Goal: Task Accomplishment & Management: Manage account settings

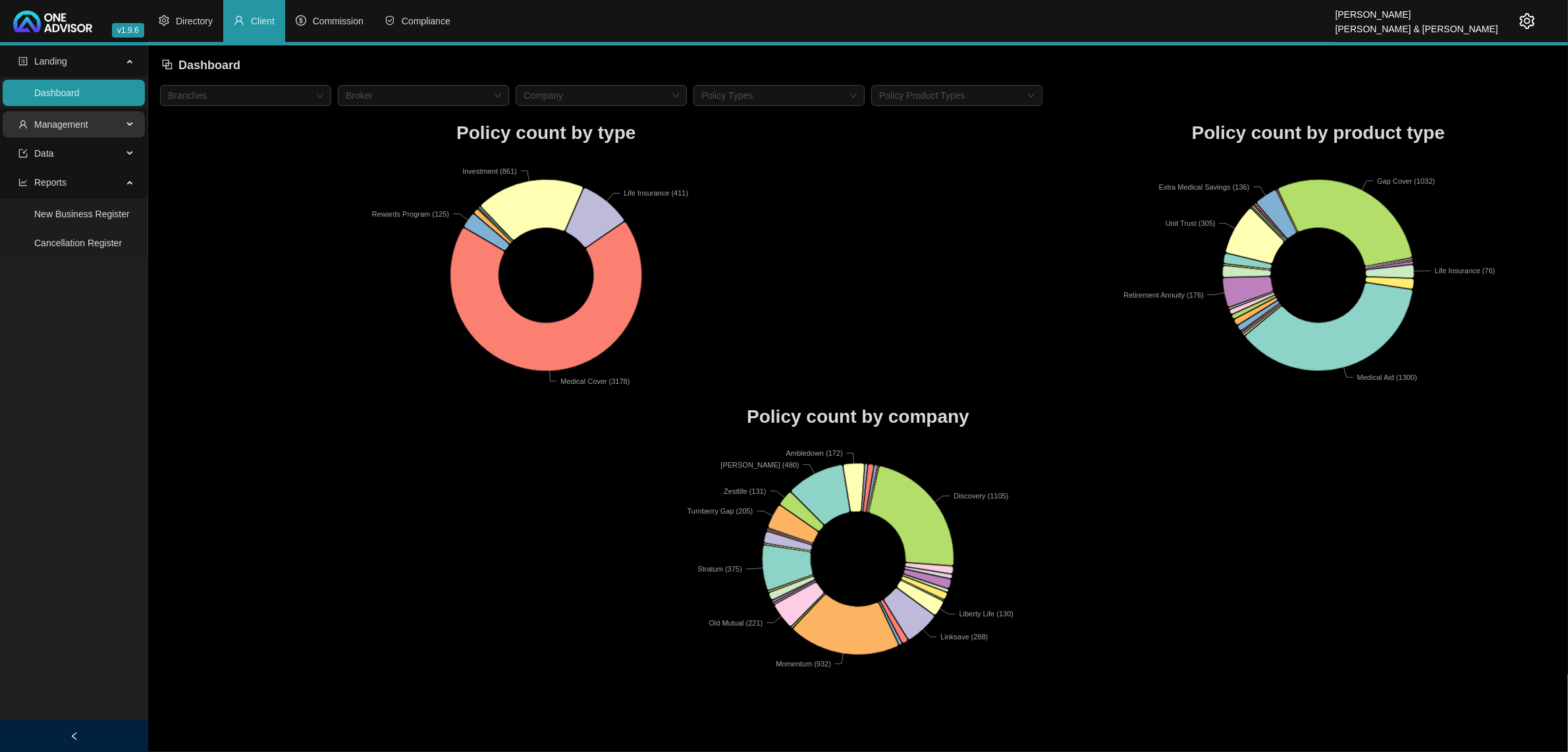
click at [110, 130] on span "Management" at bounding box center [70, 124] width 104 height 26
click at [58, 219] on link "Tasks" at bounding box center [46, 213] width 24 height 11
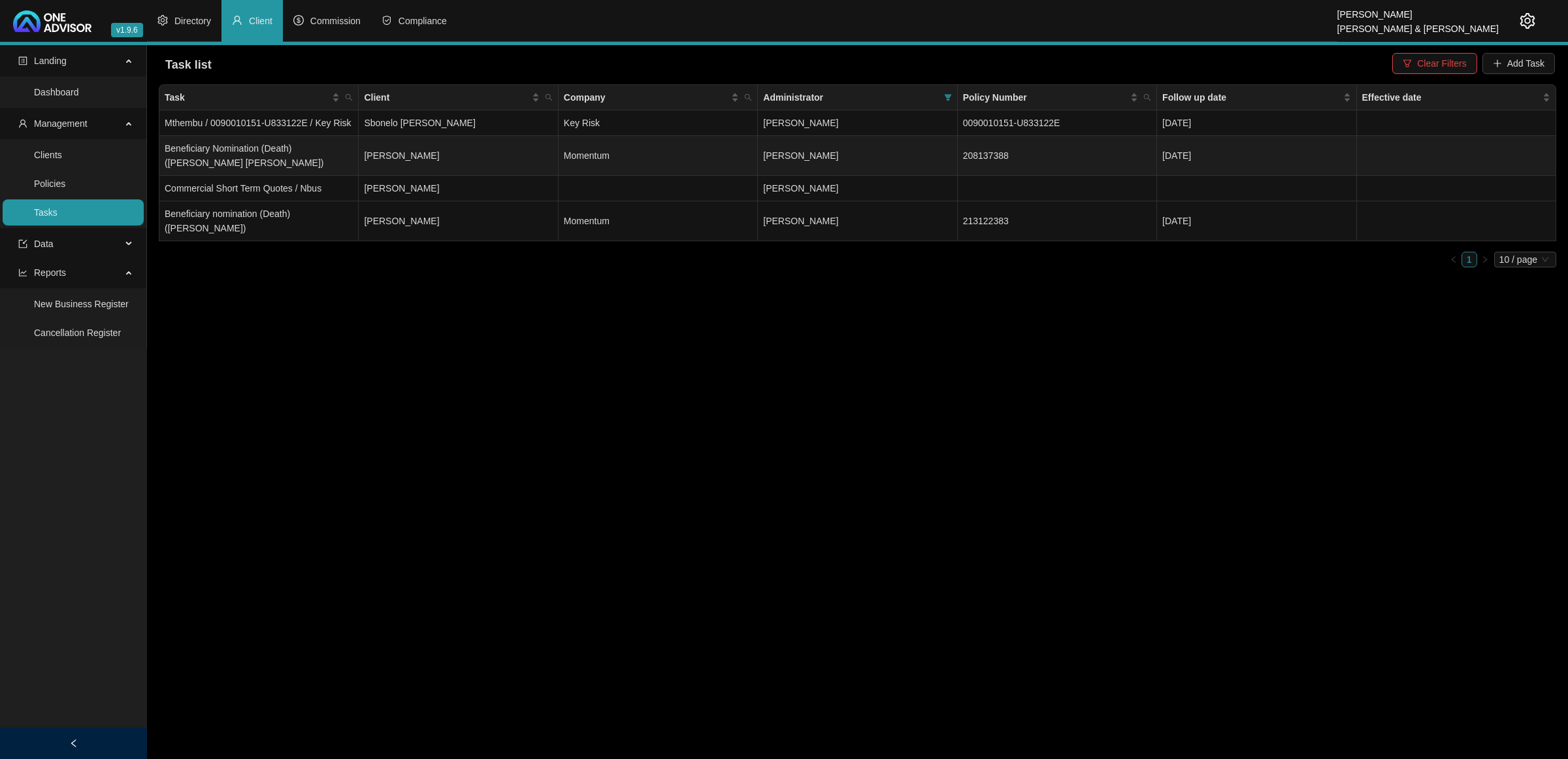
click at [907, 160] on td "[PERSON_NAME]" at bounding box center [858, 156] width 199 height 40
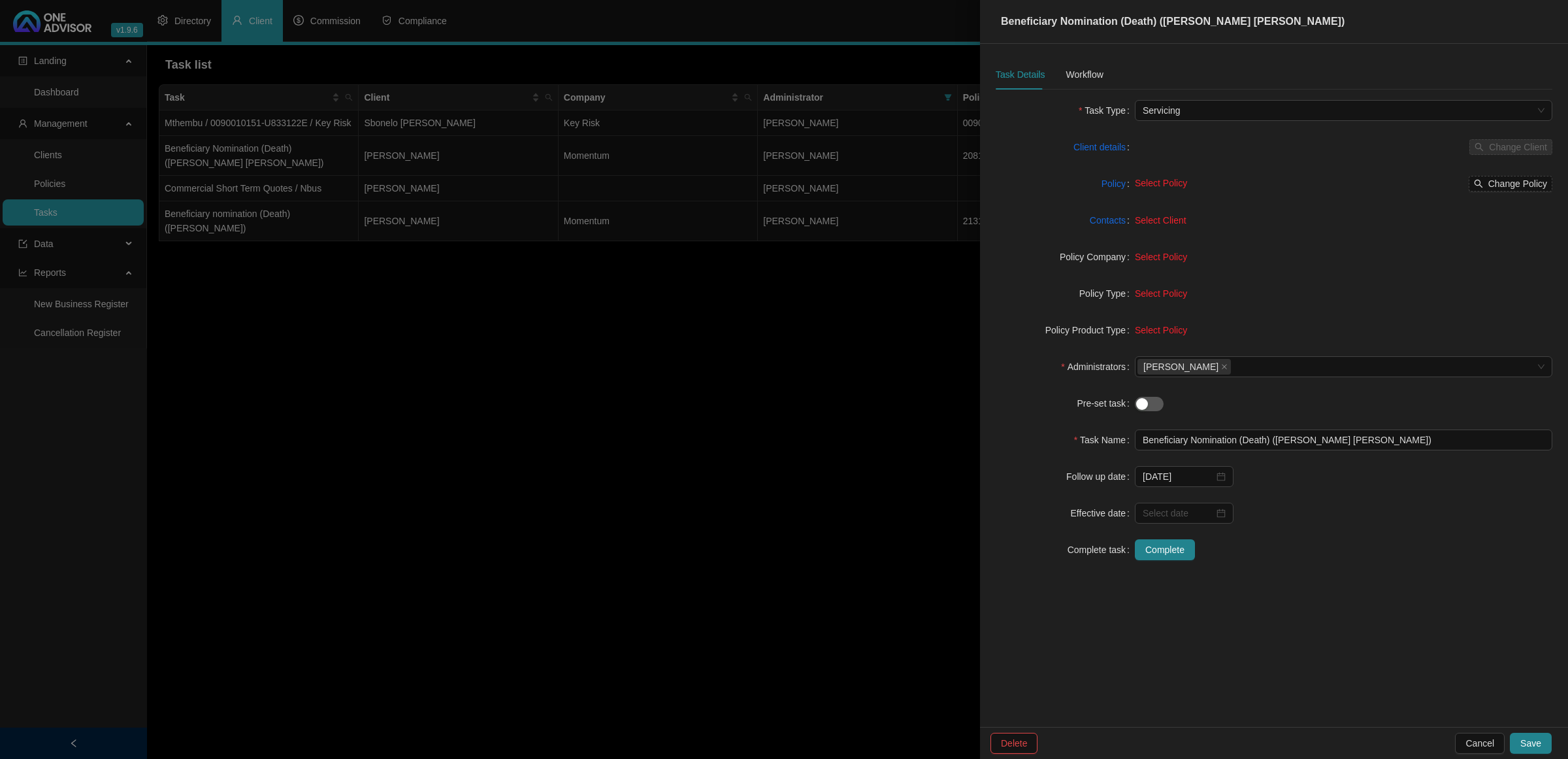
click at [546, 154] on div at bounding box center [784, 380] width 1568 height 759
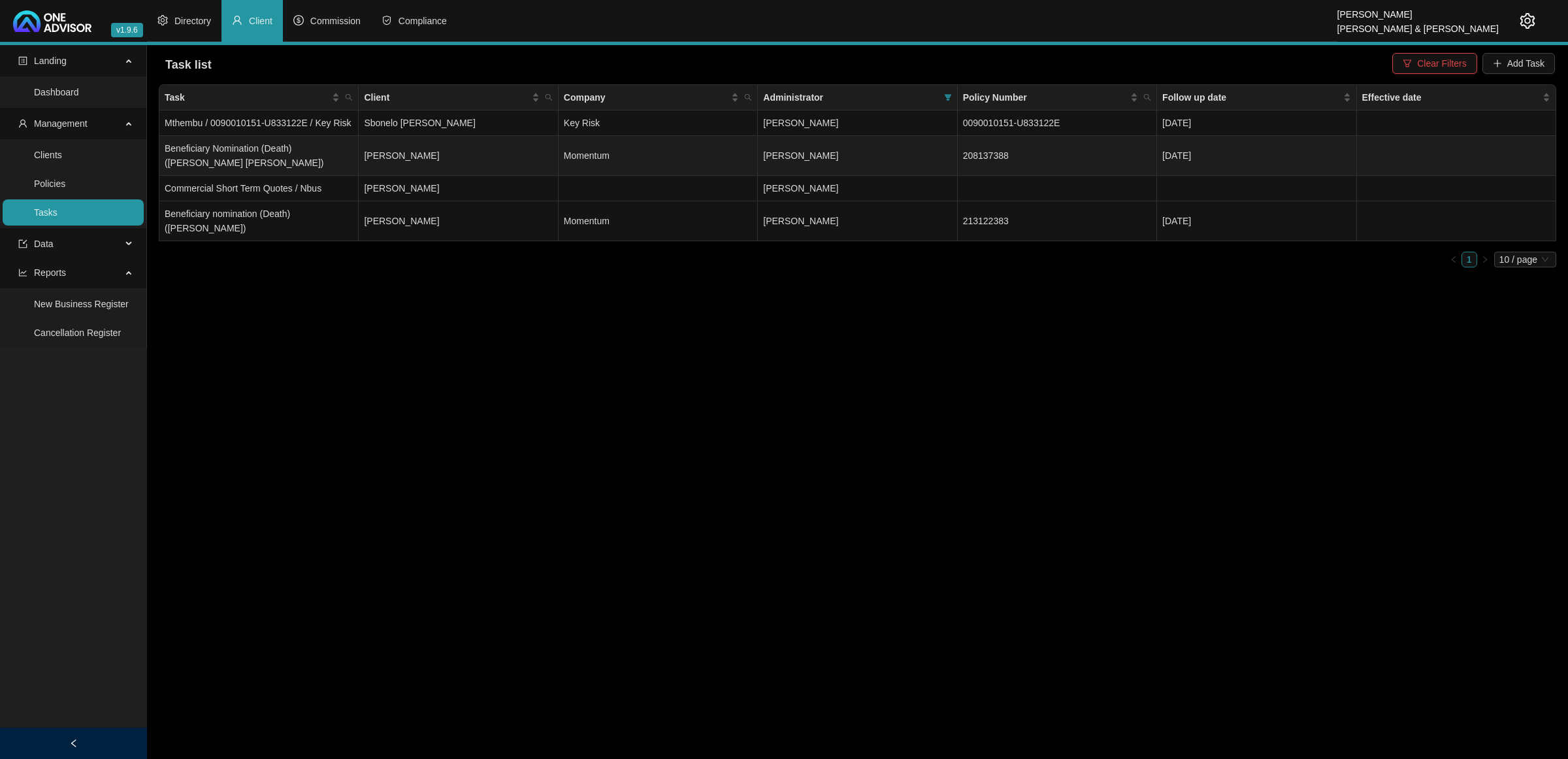
click at [485, 160] on td "[PERSON_NAME]" at bounding box center [459, 156] width 199 height 40
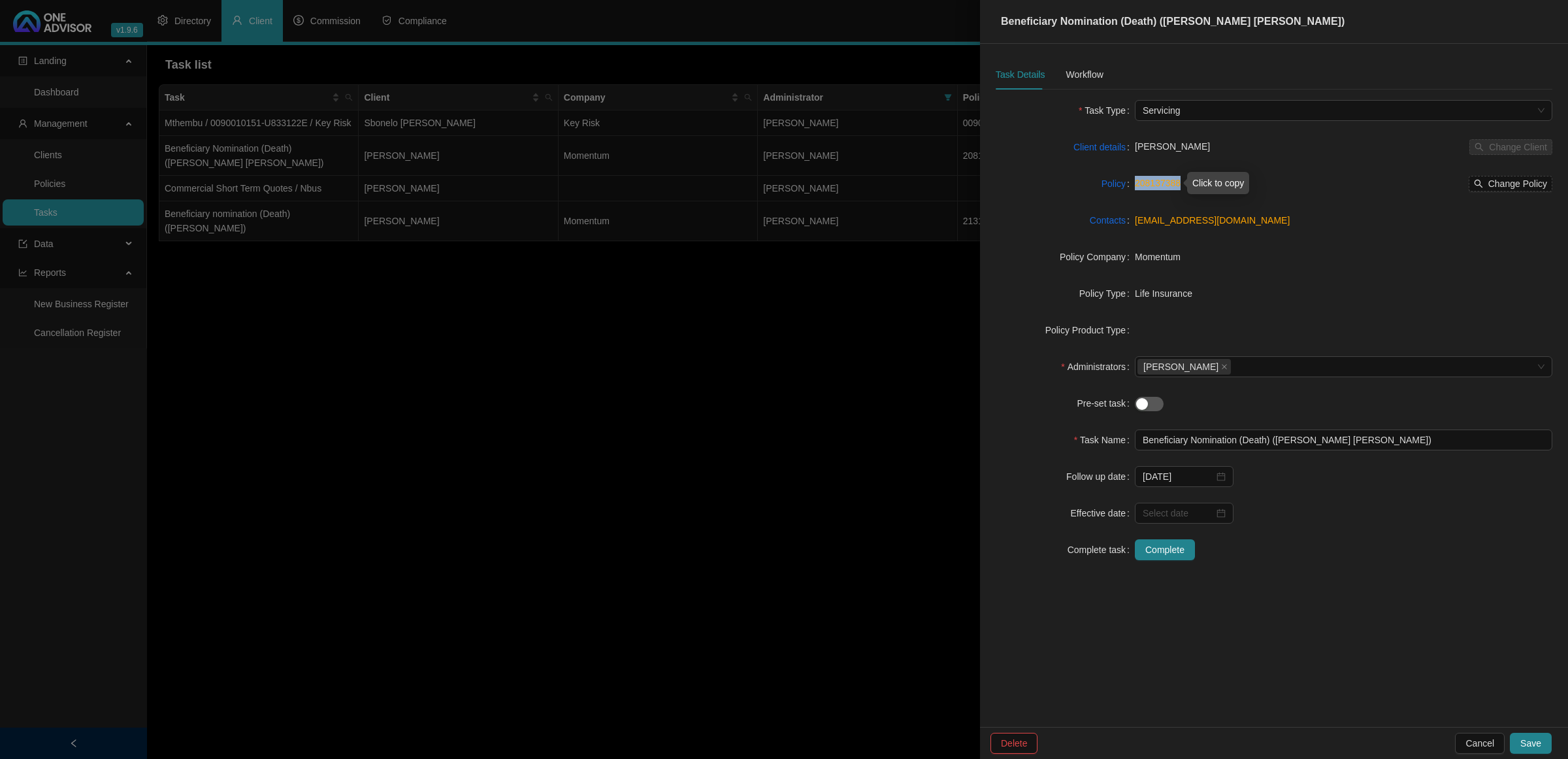
drag, startPoint x: 1194, startPoint y: 185, endPoint x: 1135, endPoint y: 187, distance: 59.0
click at [1135, 187] on div "208137388 Change Policy" at bounding box center [1344, 184] width 417 height 15
copy link "208137388"
click at [1070, 69] on div "Workflow" at bounding box center [1084, 74] width 37 height 15
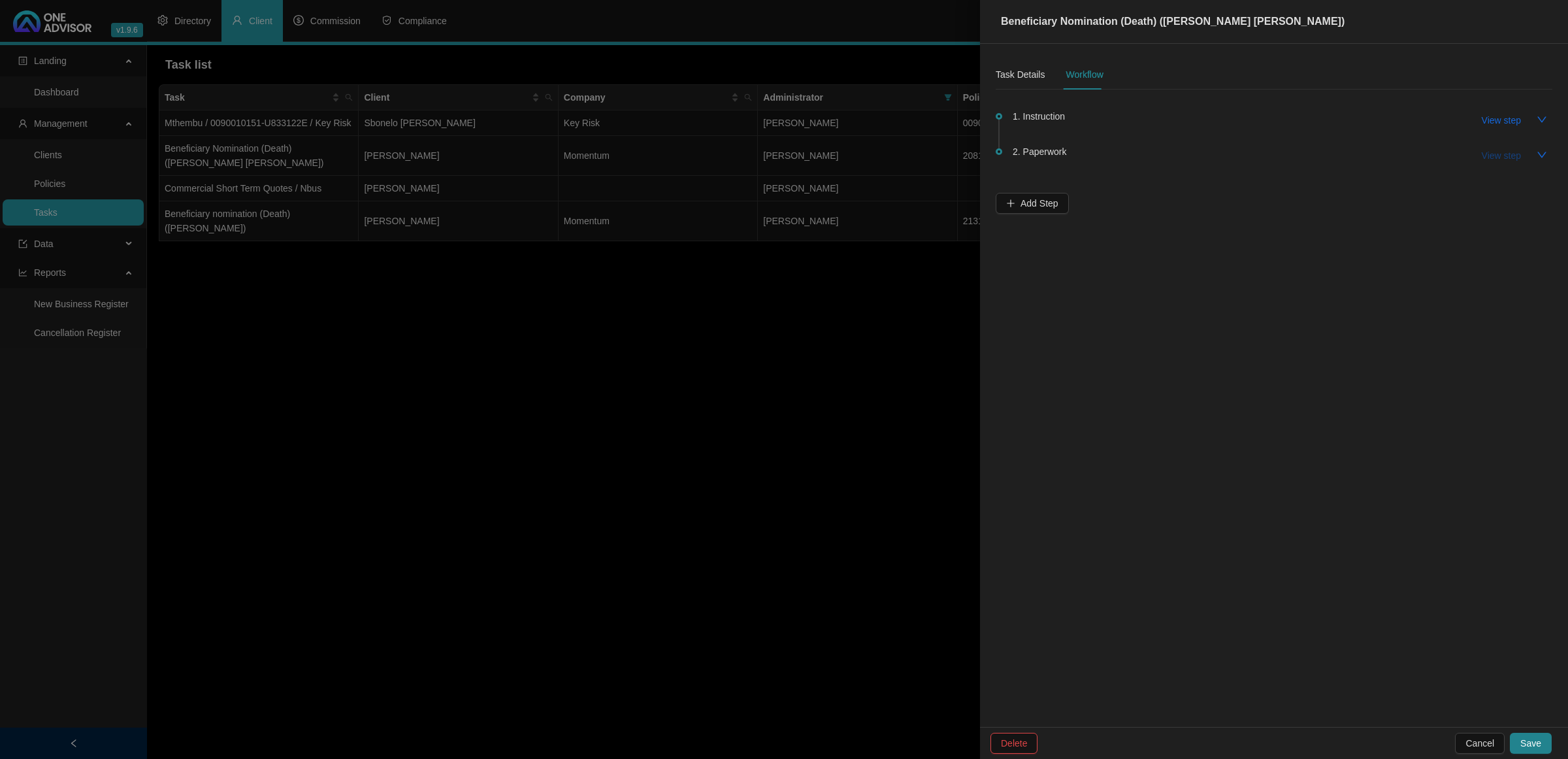
click at [1497, 152] on span "View step" at bounding box center [1501, 156] width 39 height 15
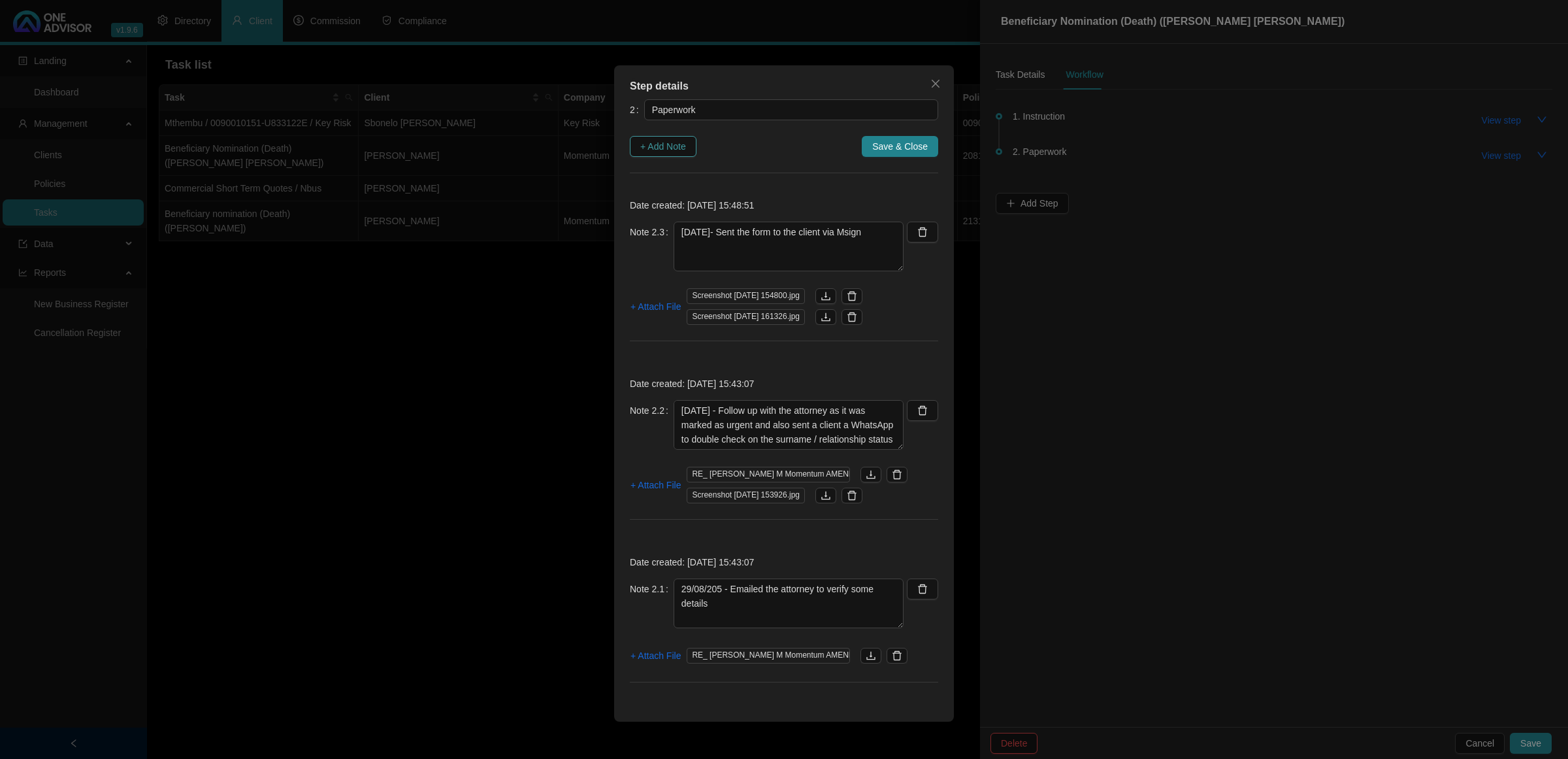
click at [684, 150] on span "+ Add Note" at bounding box center [663, 146] width 46 height 15
type textarea "[DATE]- Sent the form to the client via Msign"
type textarea "[DATE] - Follow up with the attorney as it was marked as urgent and also sent a…"
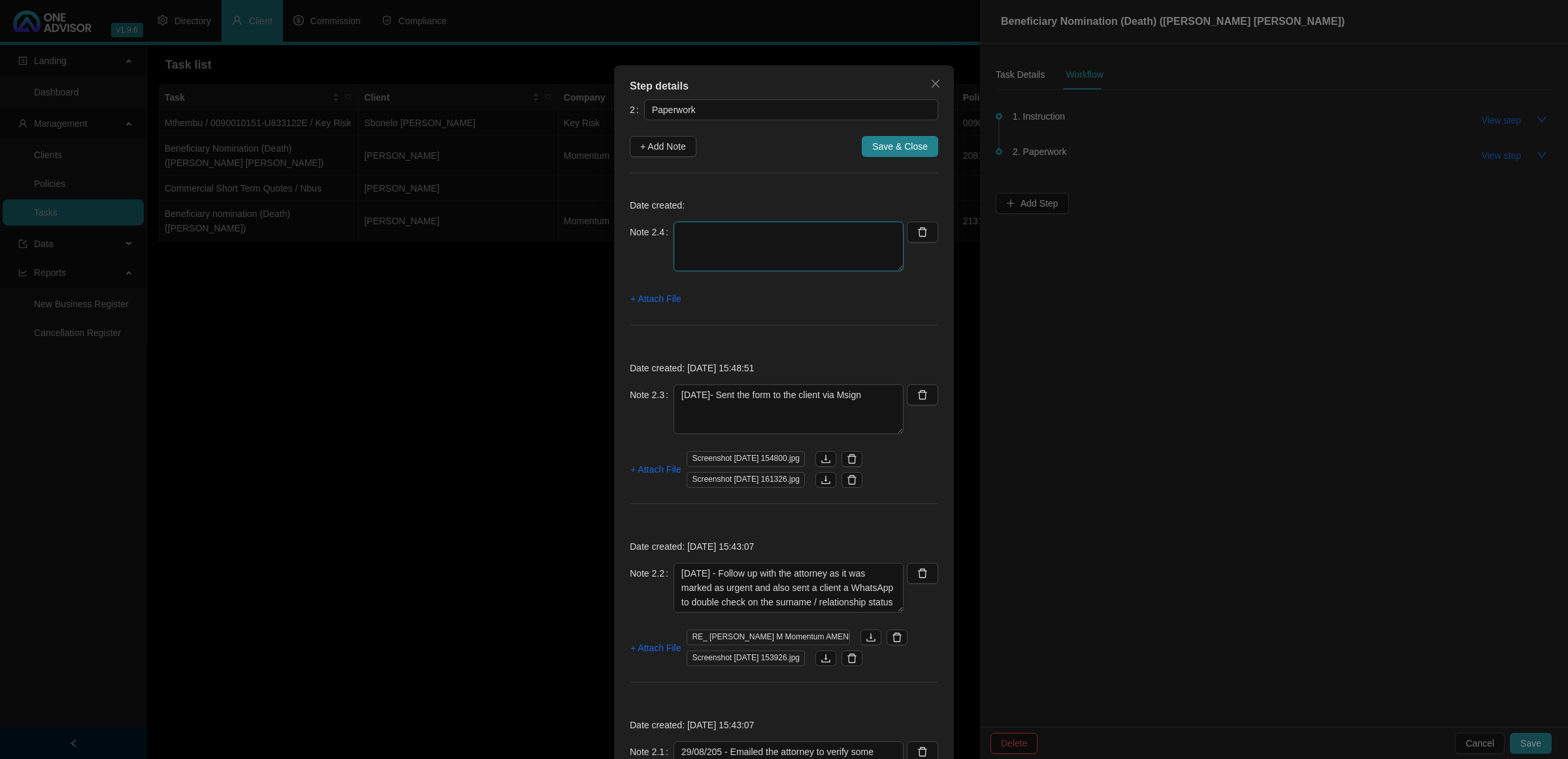
click at [750, 222] on textarea at bounding box center [789, 246] width 230 height 50
type textarea "[DATE] - Client completed the msign"
click at [657, 296] on span "+ Attach File" at bounding box center [656, 299] width 50 height 15
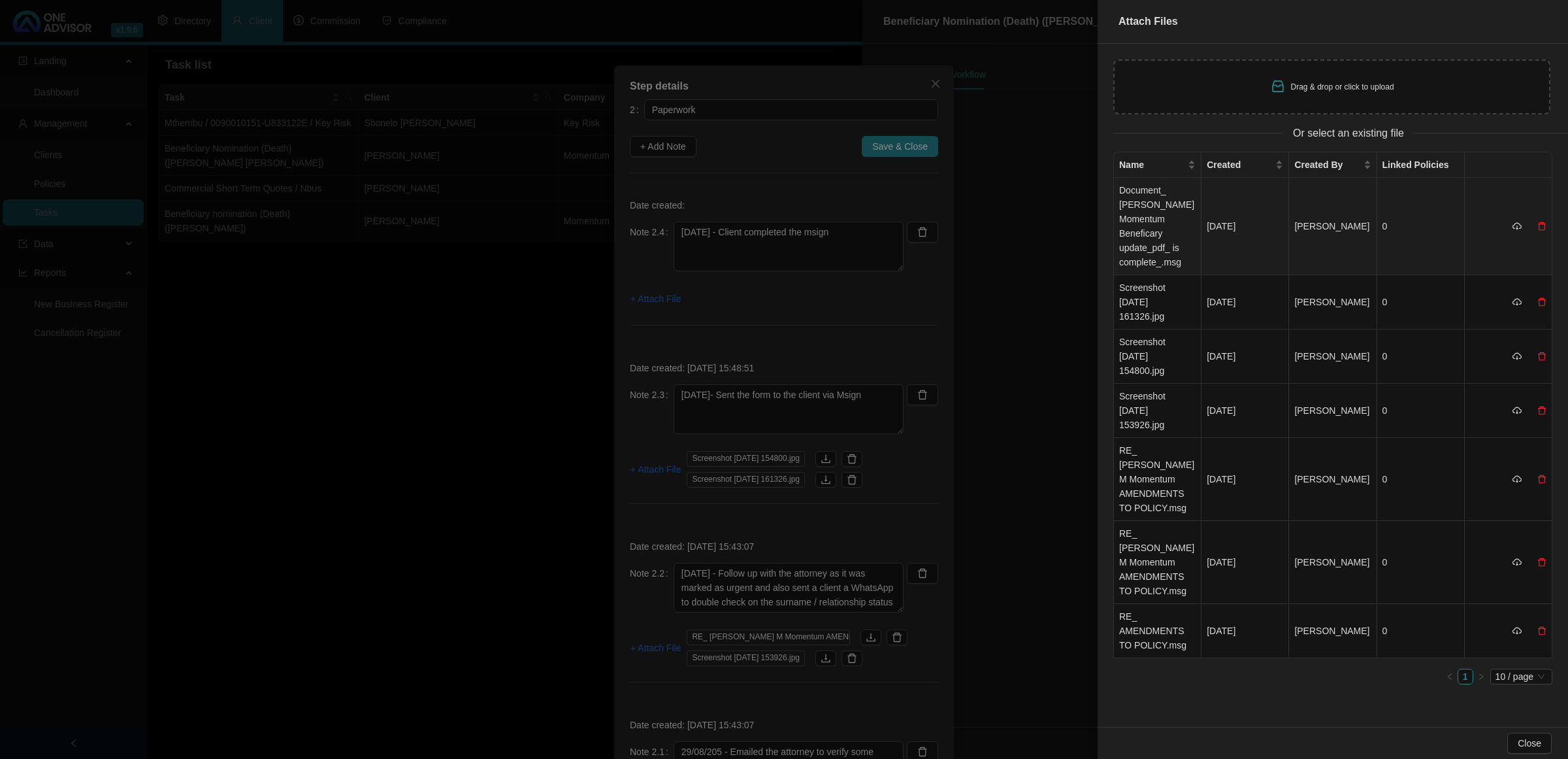
click at [1146, 206] on td "Document_ [PERSON_NAME] Momentum Beneficary update_pdf_ is complete_.msg" at bounding box center [1158, 226] width 88 height 98
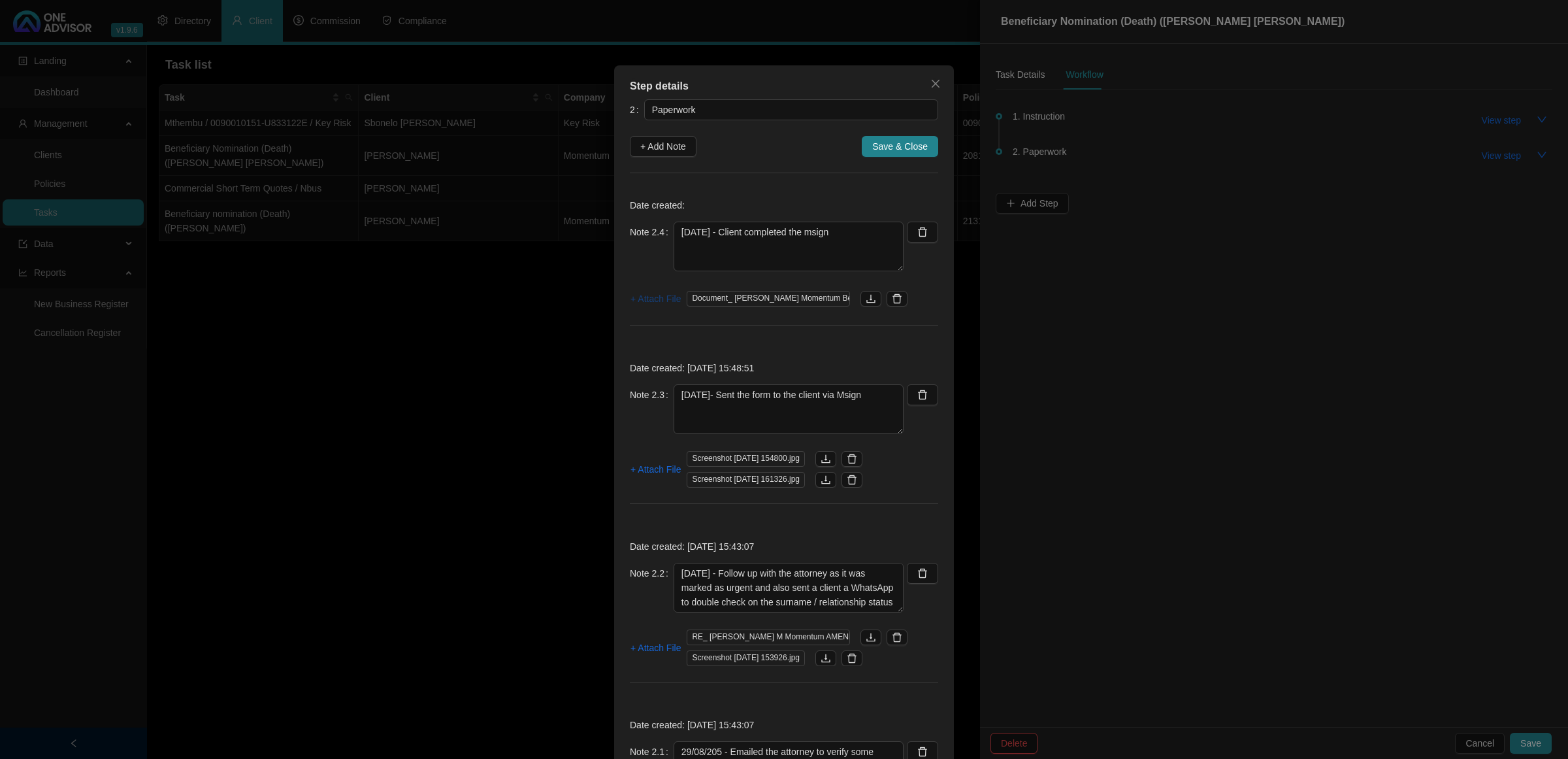
click at [664, 302] on span "+ Attach File" at bounding box center [656, 299] width 50 height 15
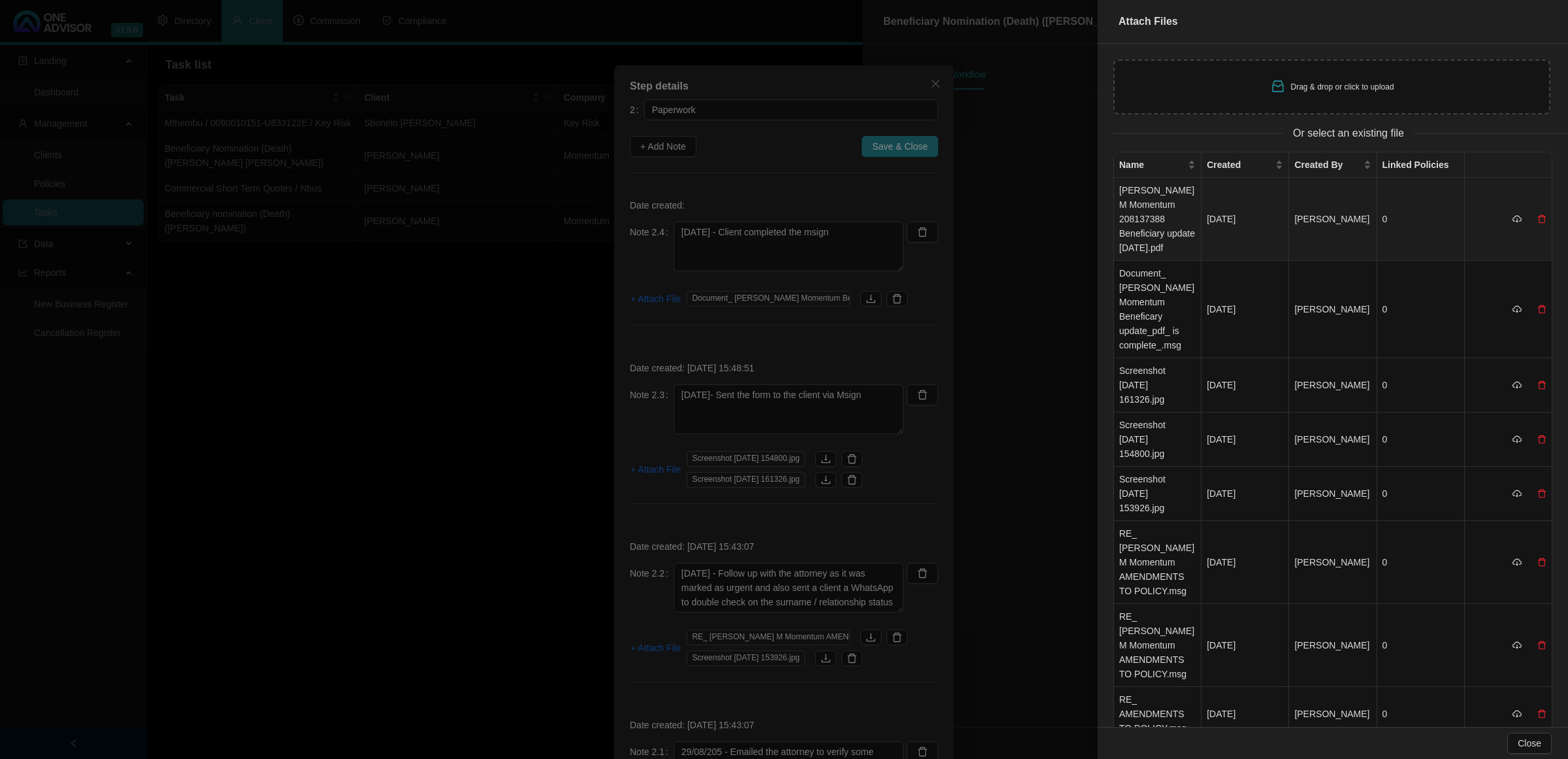
click at [1160, 207] on td "[PERSON_NAME] M Momentum 208137388 Beneficiary update [DATE].pdf" at bounding box center [1158, 219] width 88 height 83
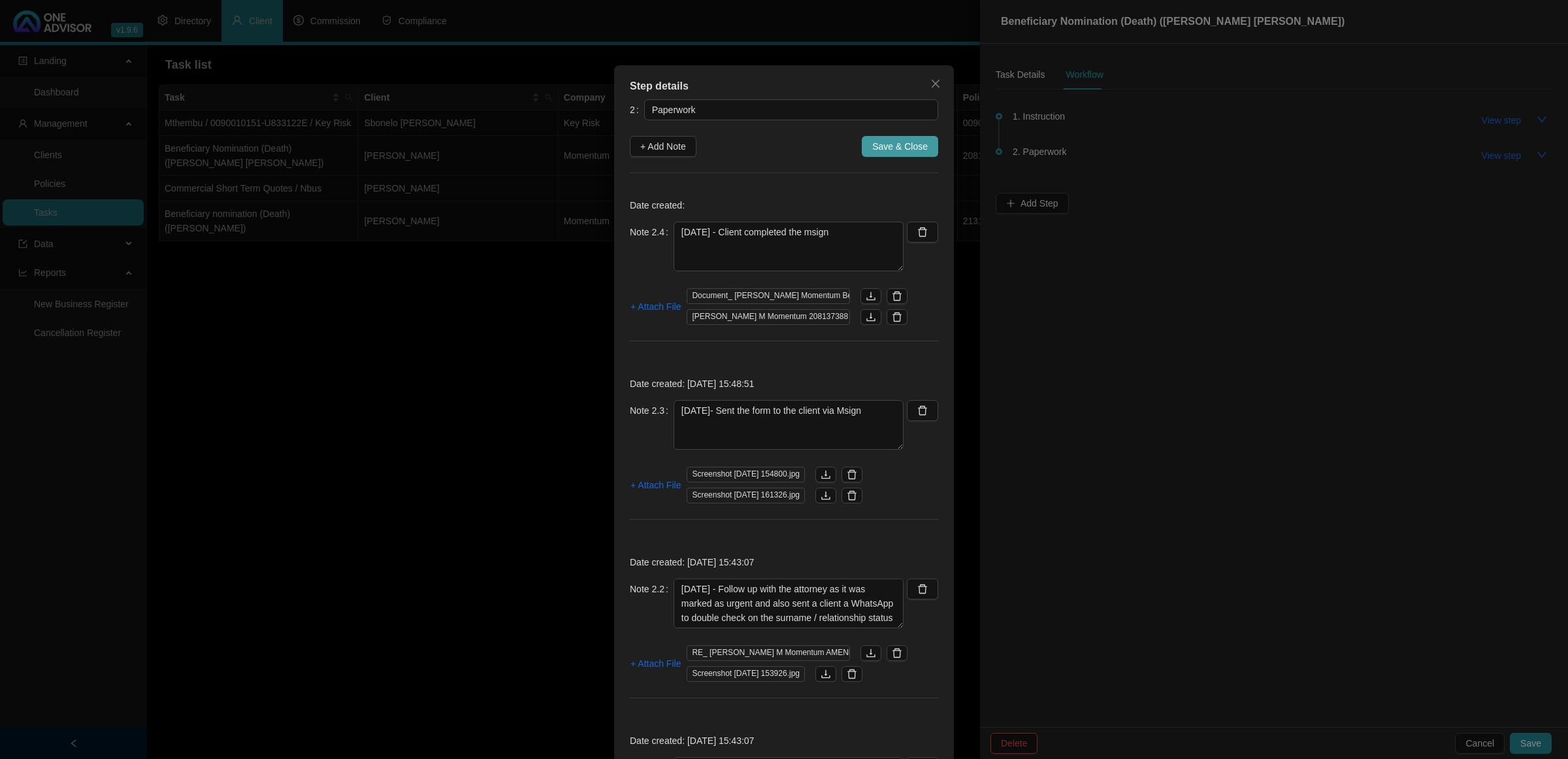
click at [892, 145] on span "Save & Close" at bounding box center [900, 146] width 55 height 15
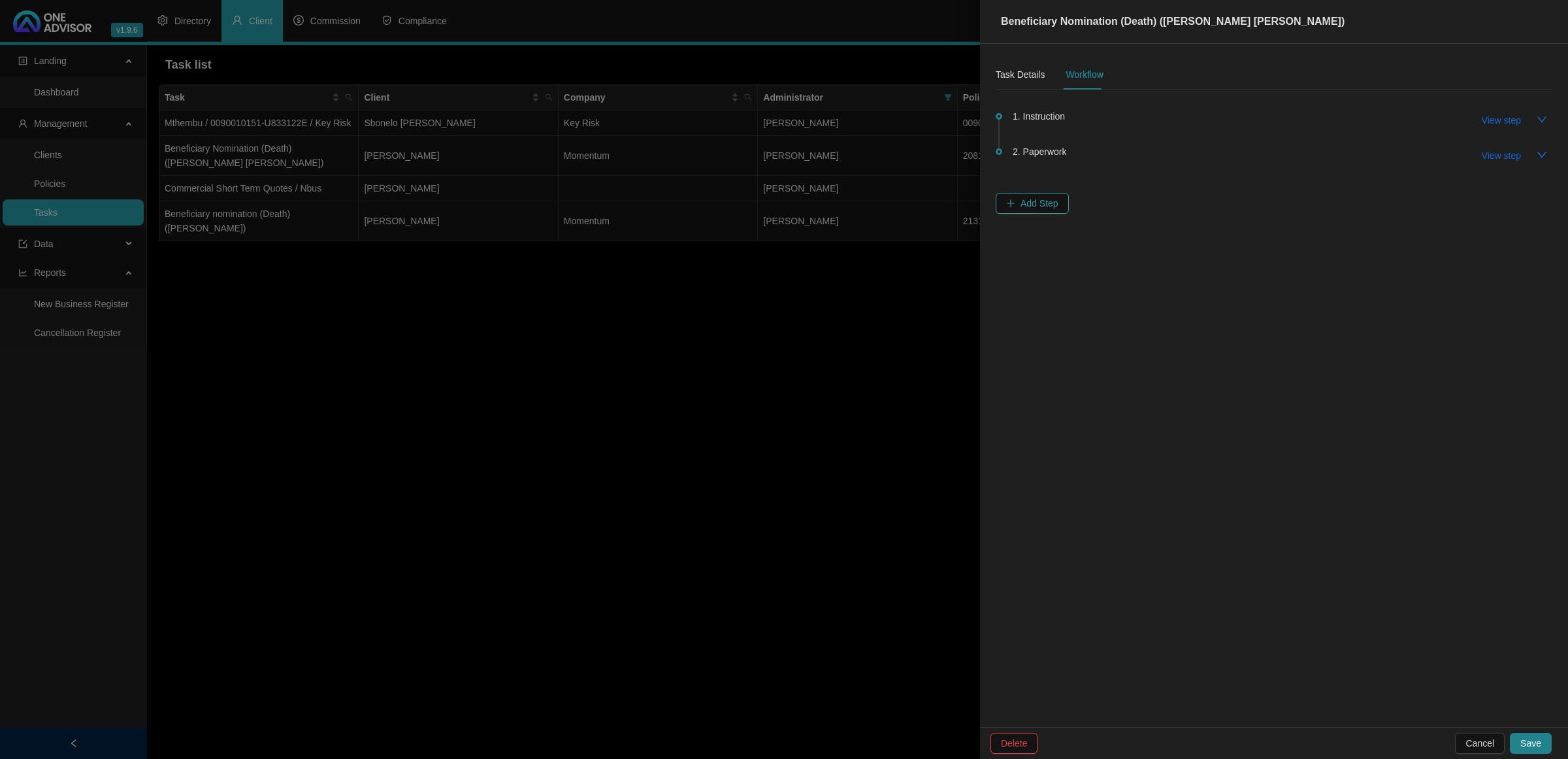
click at [1042, 197] on span "Add Step" at bounding box center [1040, 203] width 38 height 15
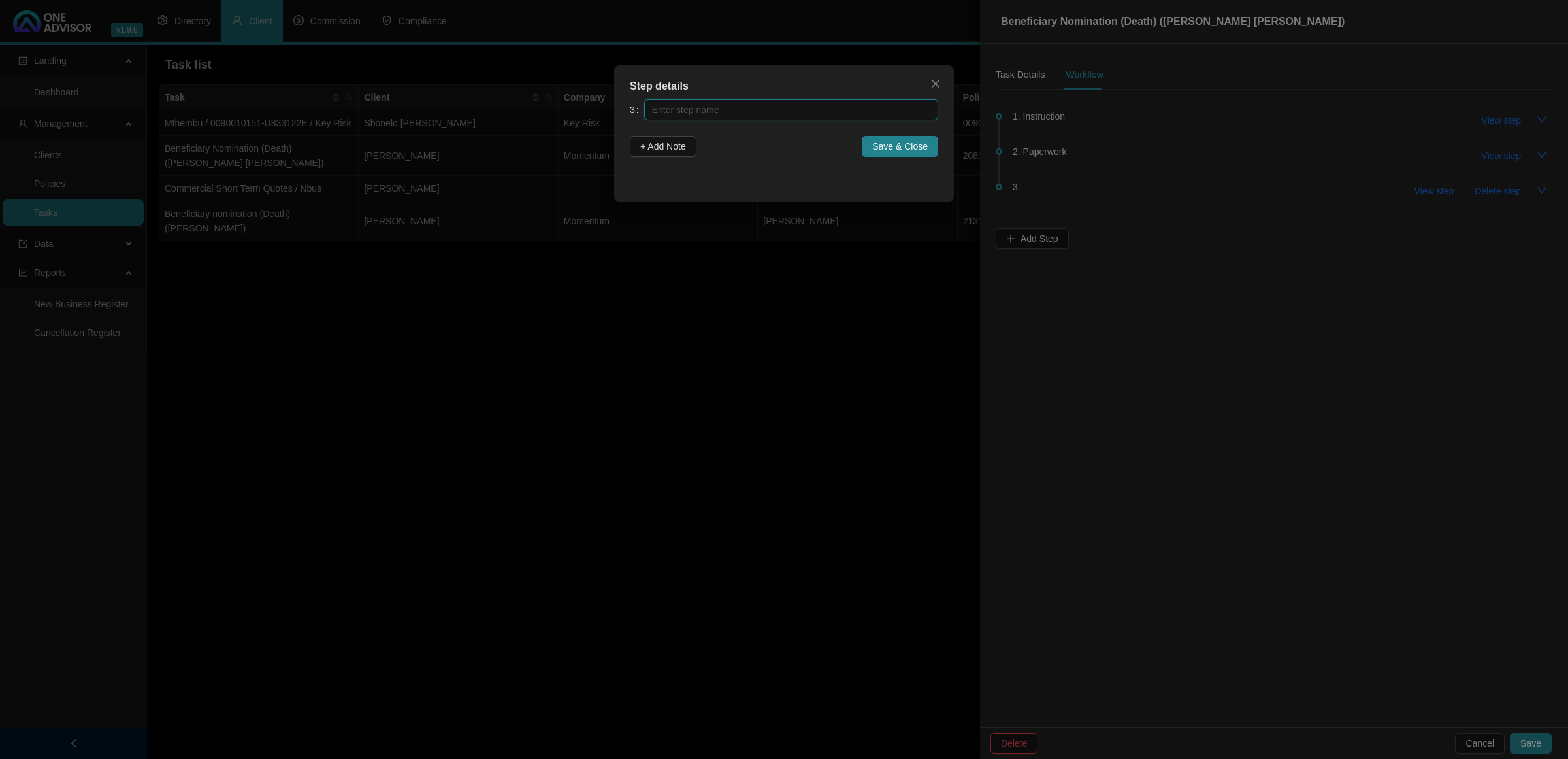
click at [833, 106] on input "text" at bounding box center [791, 110] width 294 height 21
type input "Submission"
click at [658, 145] on span "+ Add Note" at bounding box center [663, 146] width 46 height 15
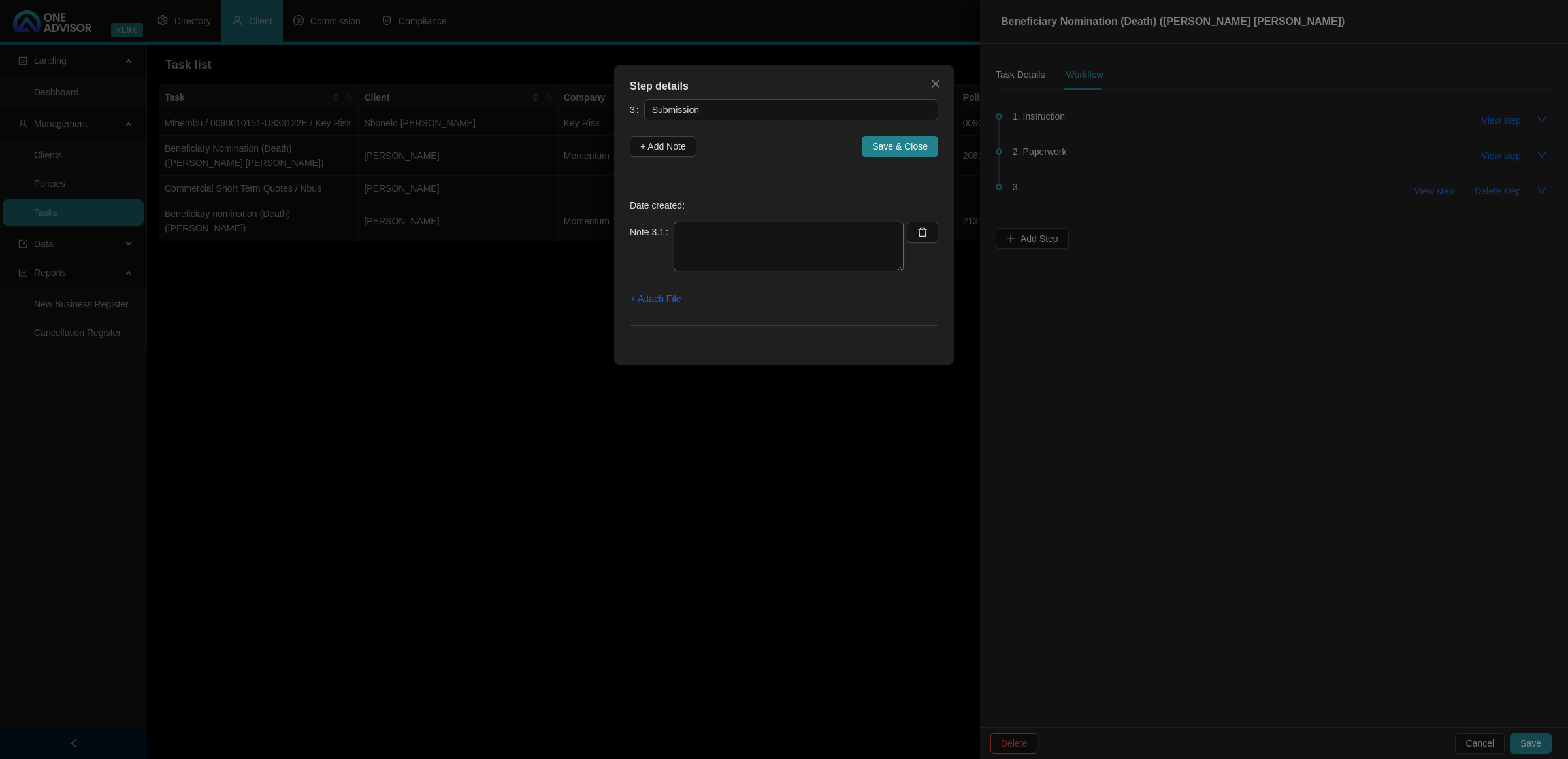
click at [742, 229] on textarea at bounding box center [789, 246] width 230 height 50
type textarea "[DATE] - Emailed the beneficiary form to momentum to update"
click at [652, 305] on span "+ Attach File" at bounding box center [656, 299] width 50 height 15
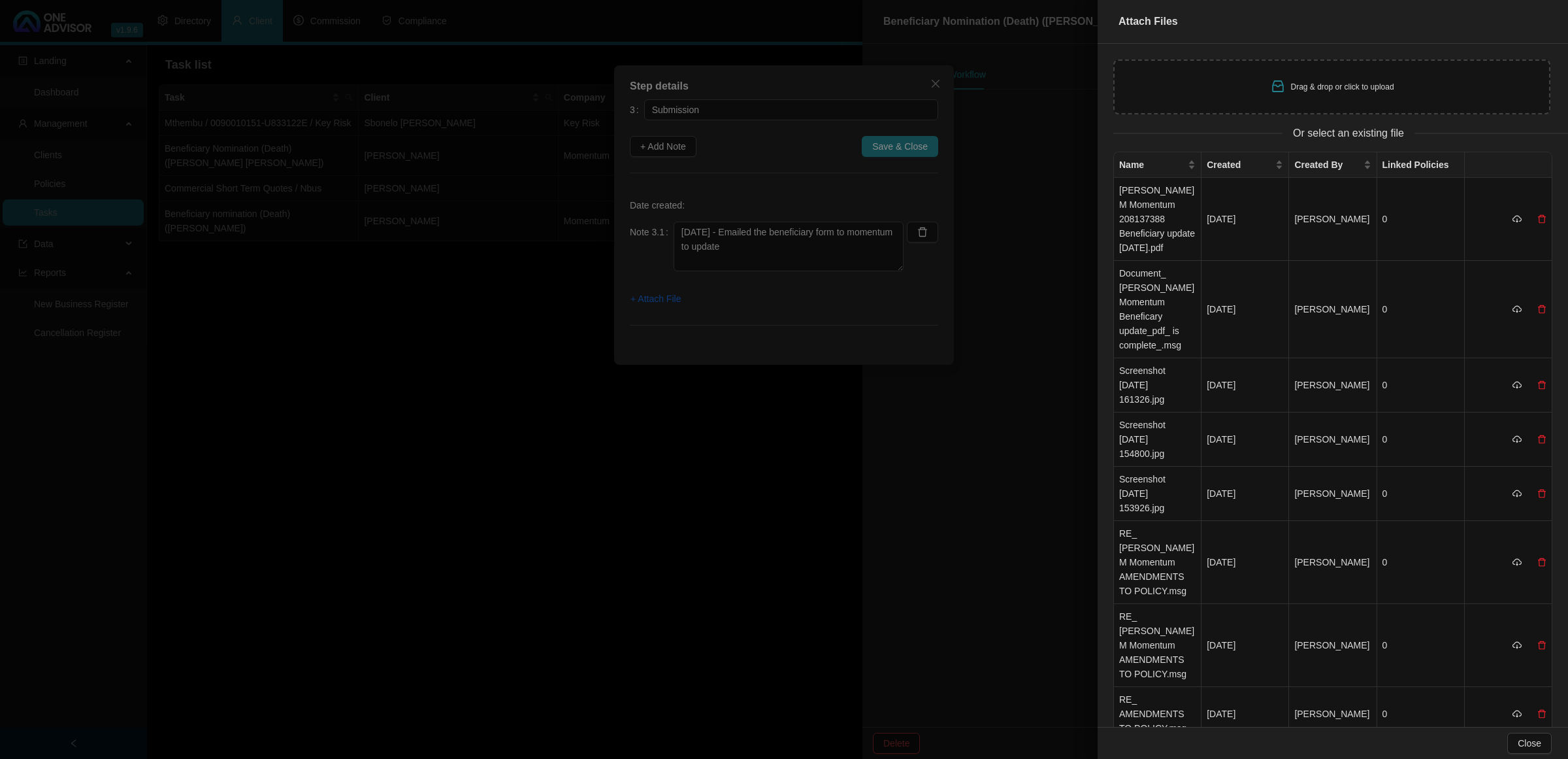
click at [830, 490] on div at bounding box center [784, 380] width 1568 height 759
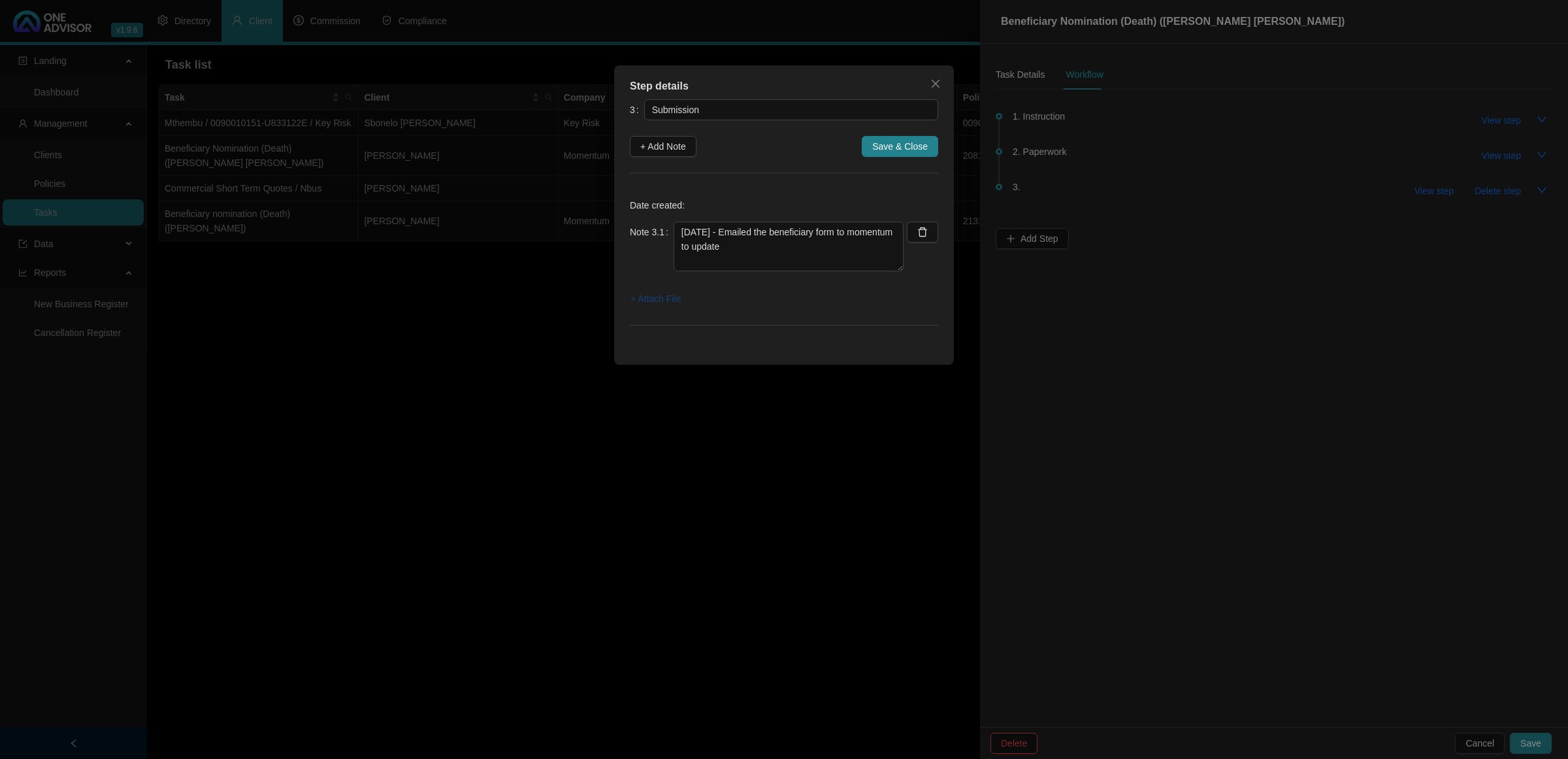
click at [671, 302] on span "+ Attach File" at bounding box center [656, 299] width 50 height 15
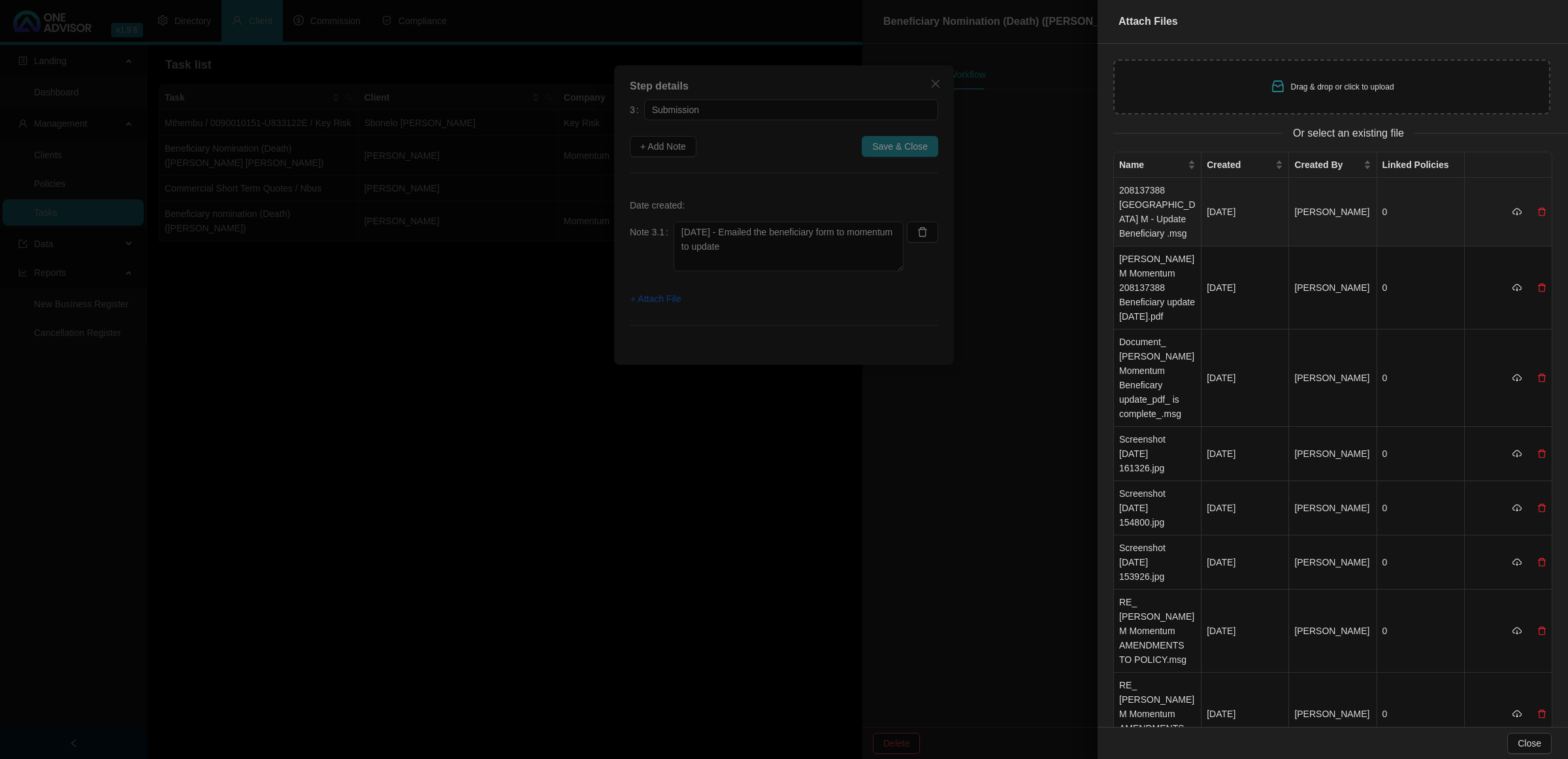
click at [1156, 216] on td "208137388 [GEOGRAPHIC_DATA] M - Update Beneficiary .msg" at bounding box center [1158, 212] width 88 height 69
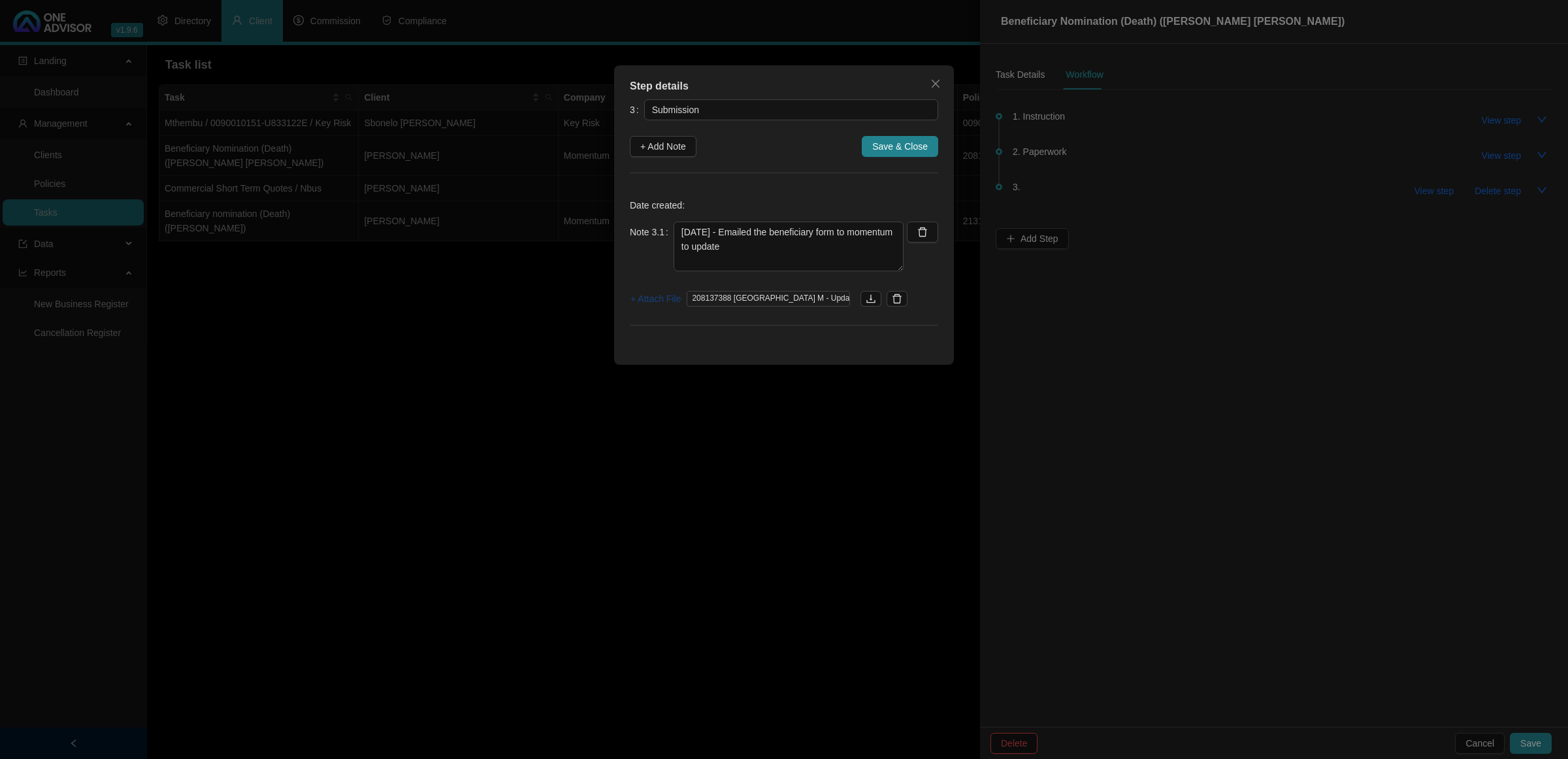
click at [662, 297] on span "+ Attach File" at bounding box center [656, 299] width 50 height 15
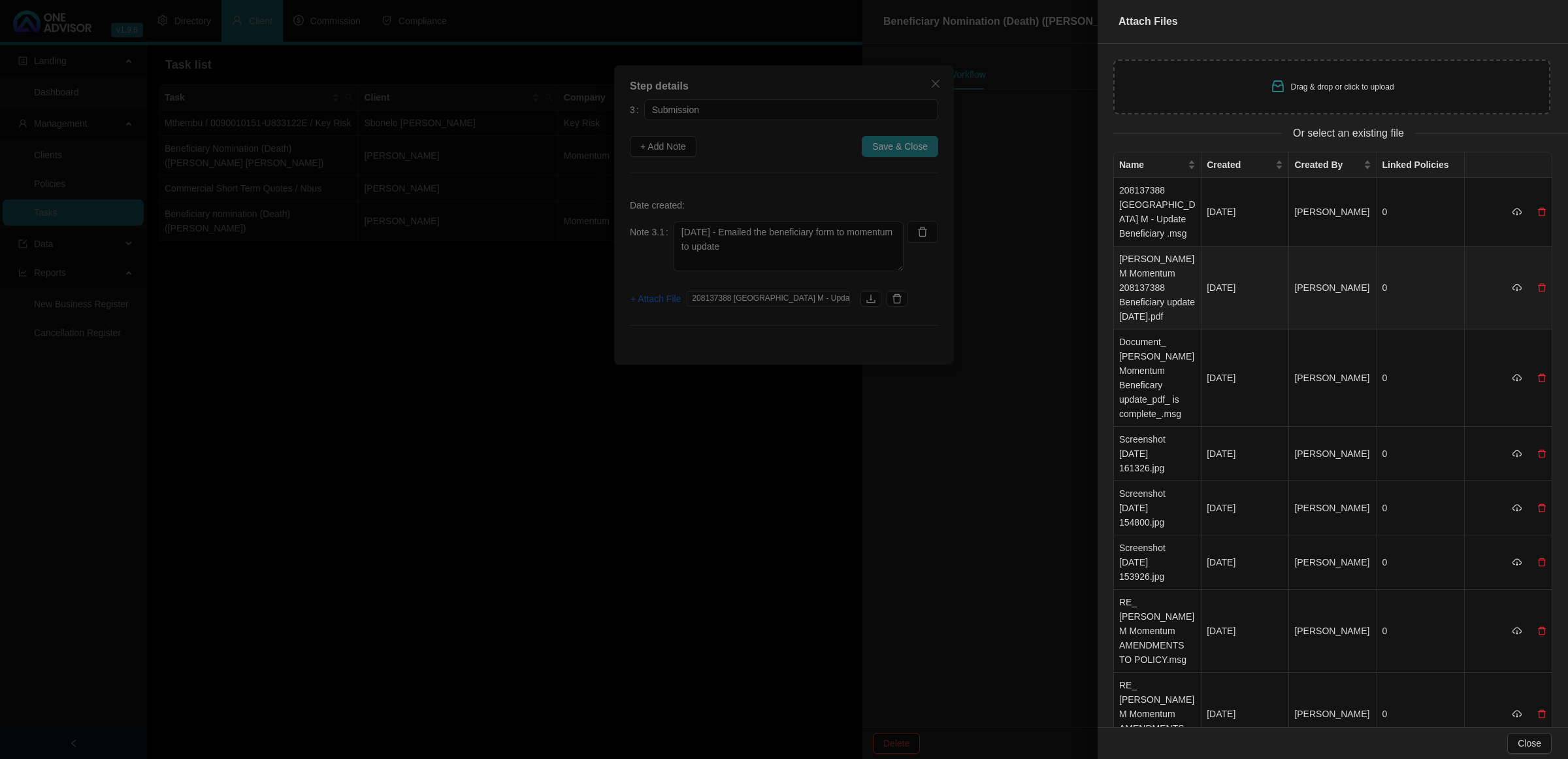
click at [1161, 278] on td "[PERSON_NAME] M Momentum 208137388 Beneficiary update [DATE].pdf" at bounding box center [1158, 288] width 88 height 83
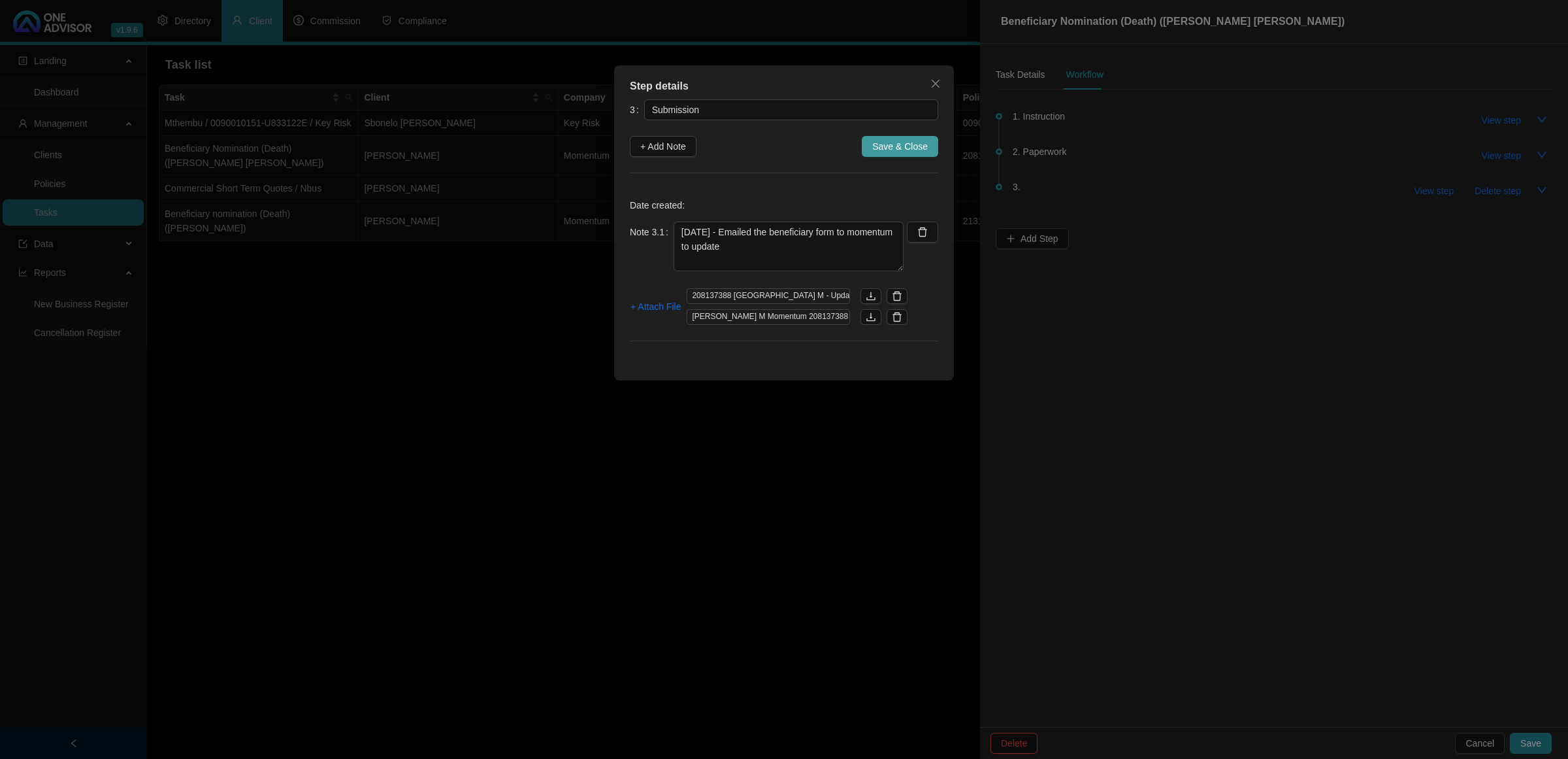
click at [888, 146] on span "Save & Close" at bounding box center [900, 146] width 55 height 15
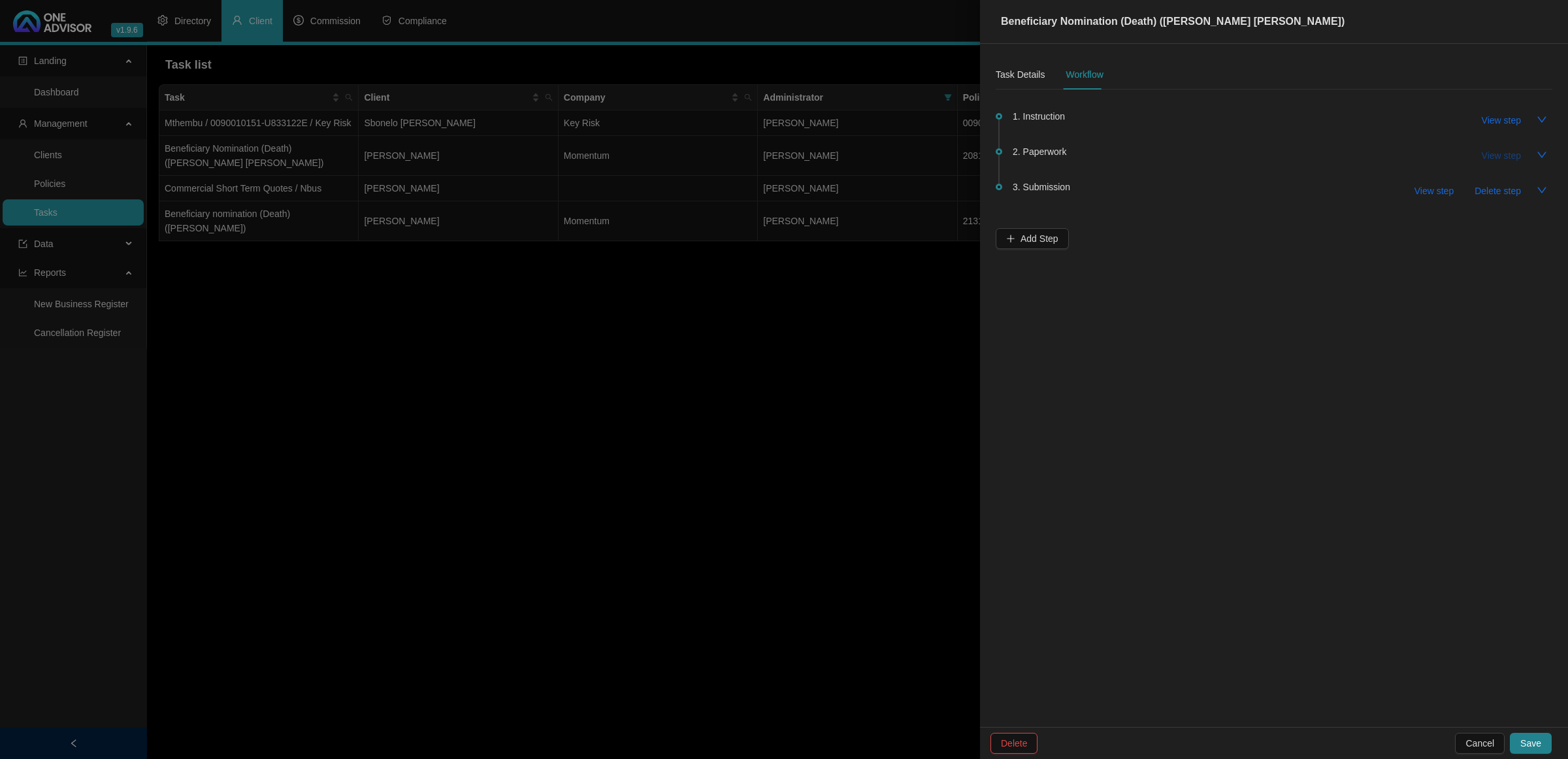
click at [1493, 149] on span "View step" at bounding box center [1501, 156] width 39 height 15
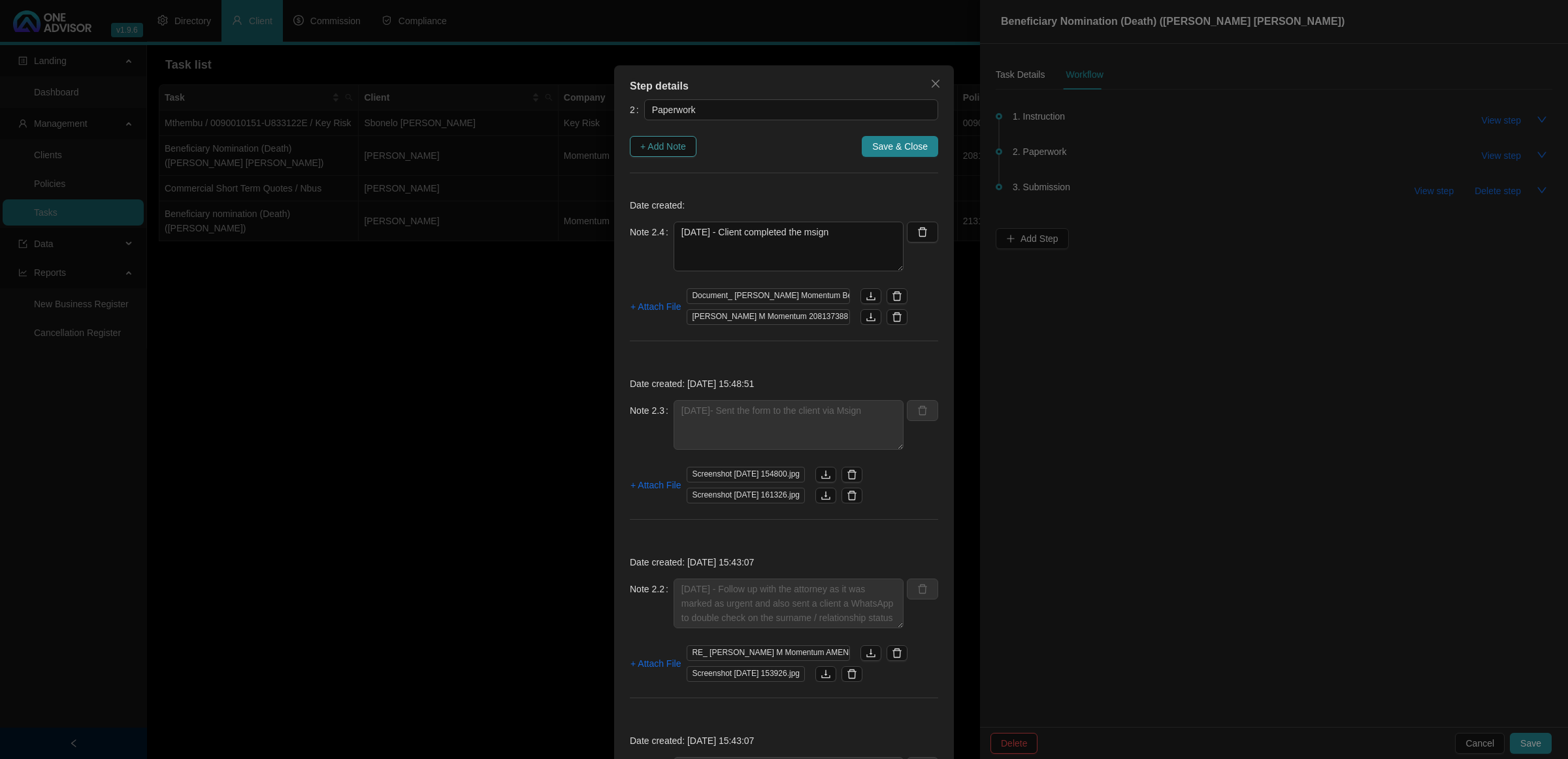
click at [651, 149] on span "+ Add Note" at bounding box center [663, 146] width 46 height 15
type textarea "[DATE] - Client completed the msign"
type textarea "[DATE]- Sent the form to the client via Msign"
type textarea "[DATE] - Follow up with the attorney as it was marked as urgent and also sent a…"
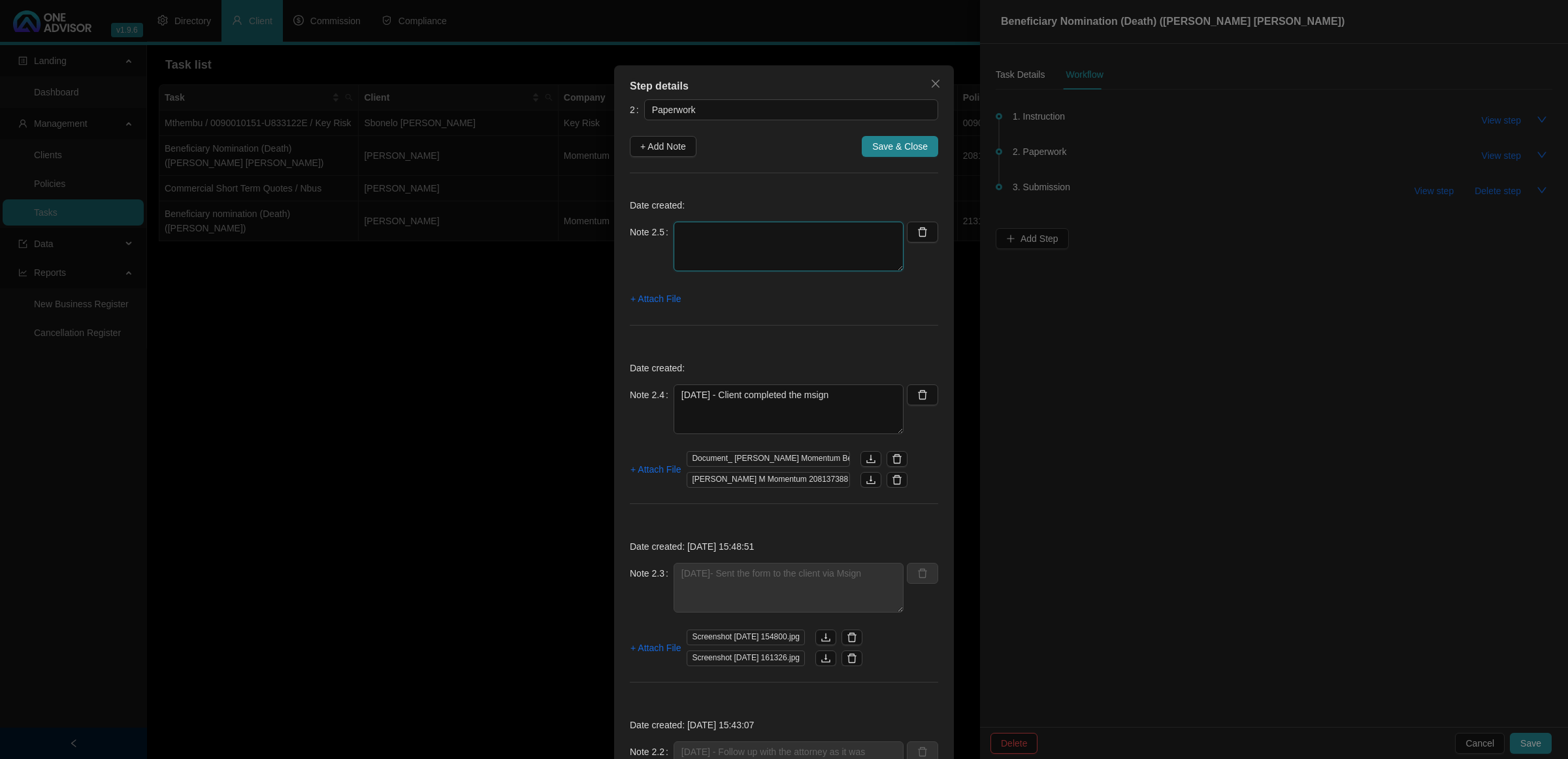
click at [710, 242] on textarea at bounding box center [789, 246] width 230 height 50
type textarea "0"
click at [917, 234] on icon "delete" at bounding box center [922, 231] width 11 height 11
type textarea "[DATE] - Client completed the msign"
type textarea "[DATE]- Sent the form to the client via Msign"
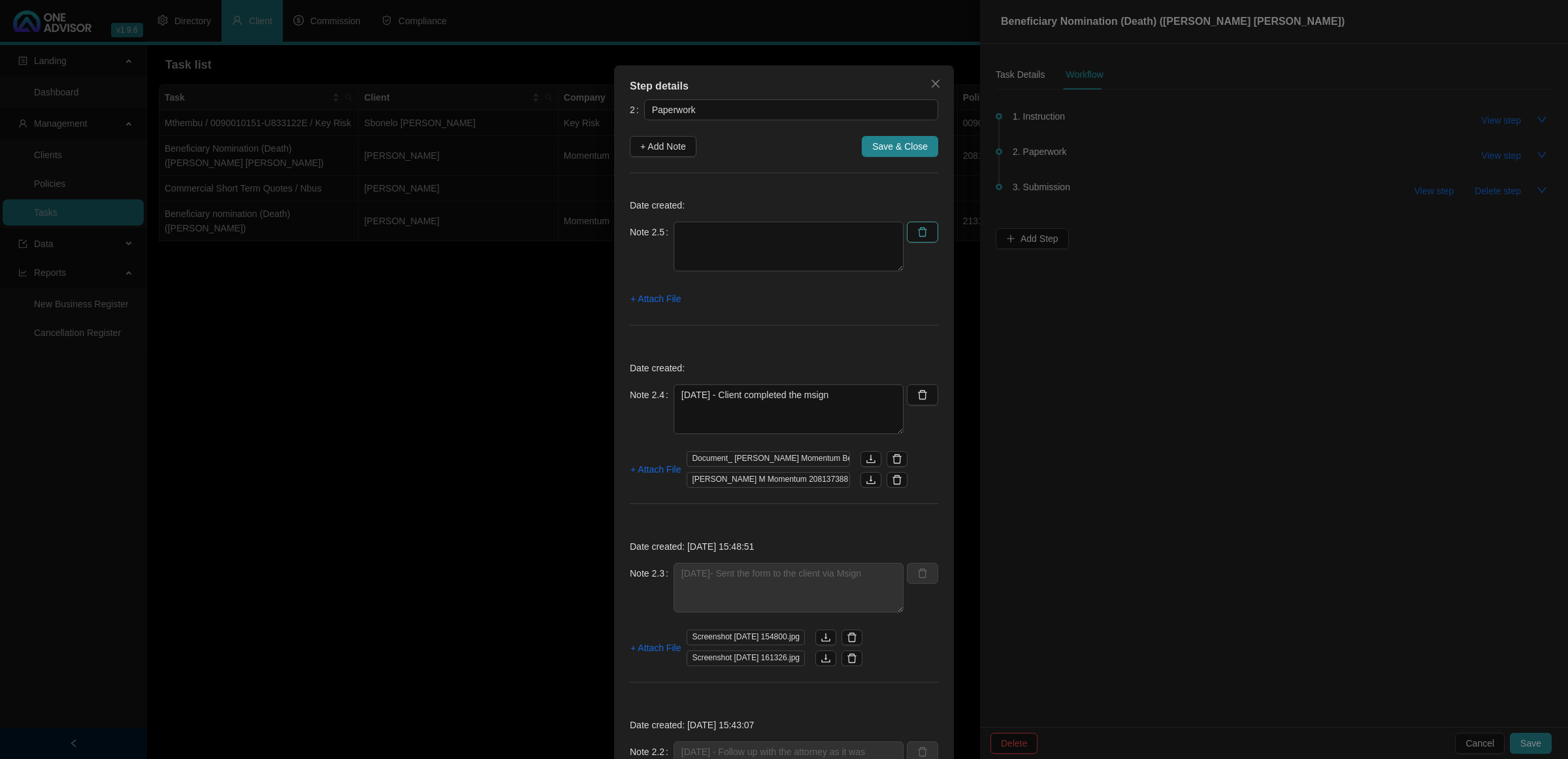
type textarea "[DATE] - Follow up with the attorney as it was marked as urgent and also sent a…"
type textarea "29/08/205 - Emailed the attorney to verify some details"
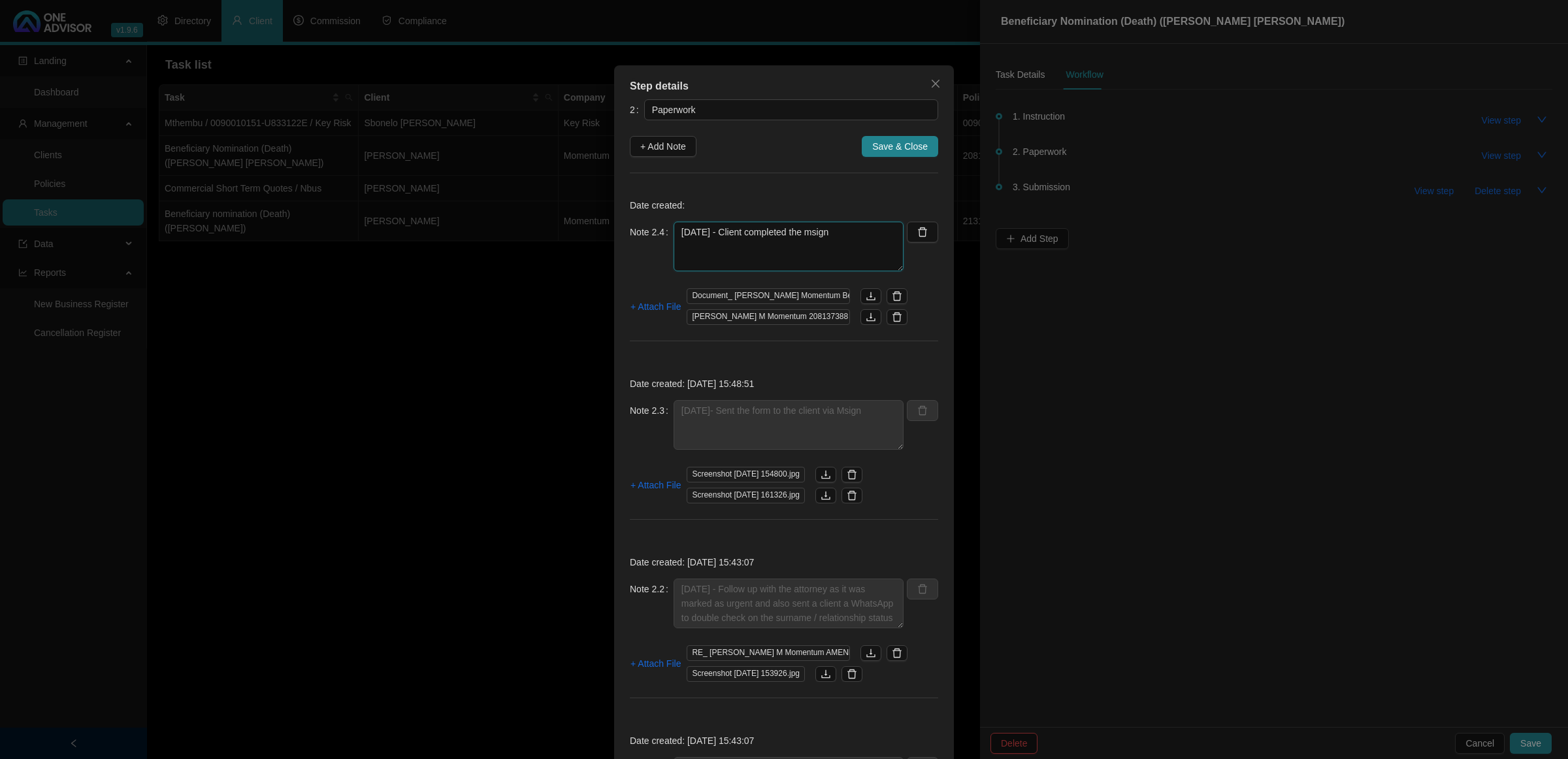
click at [747, 248] on textarea "[DATE] - Client completed the msign" at bounding box center [789, 246] width 230 height 50
click at [860, 239] on textarea "[DATE] - Client completed the msign" at bounding box center [789, 246] width 230 height 50
type textarea "[DATE] - Client completed the msign. I let the client know we received it and w…"
click at [651, 302] on span "+ Attach File" at bounding box center [656, 307] width 50 height 15
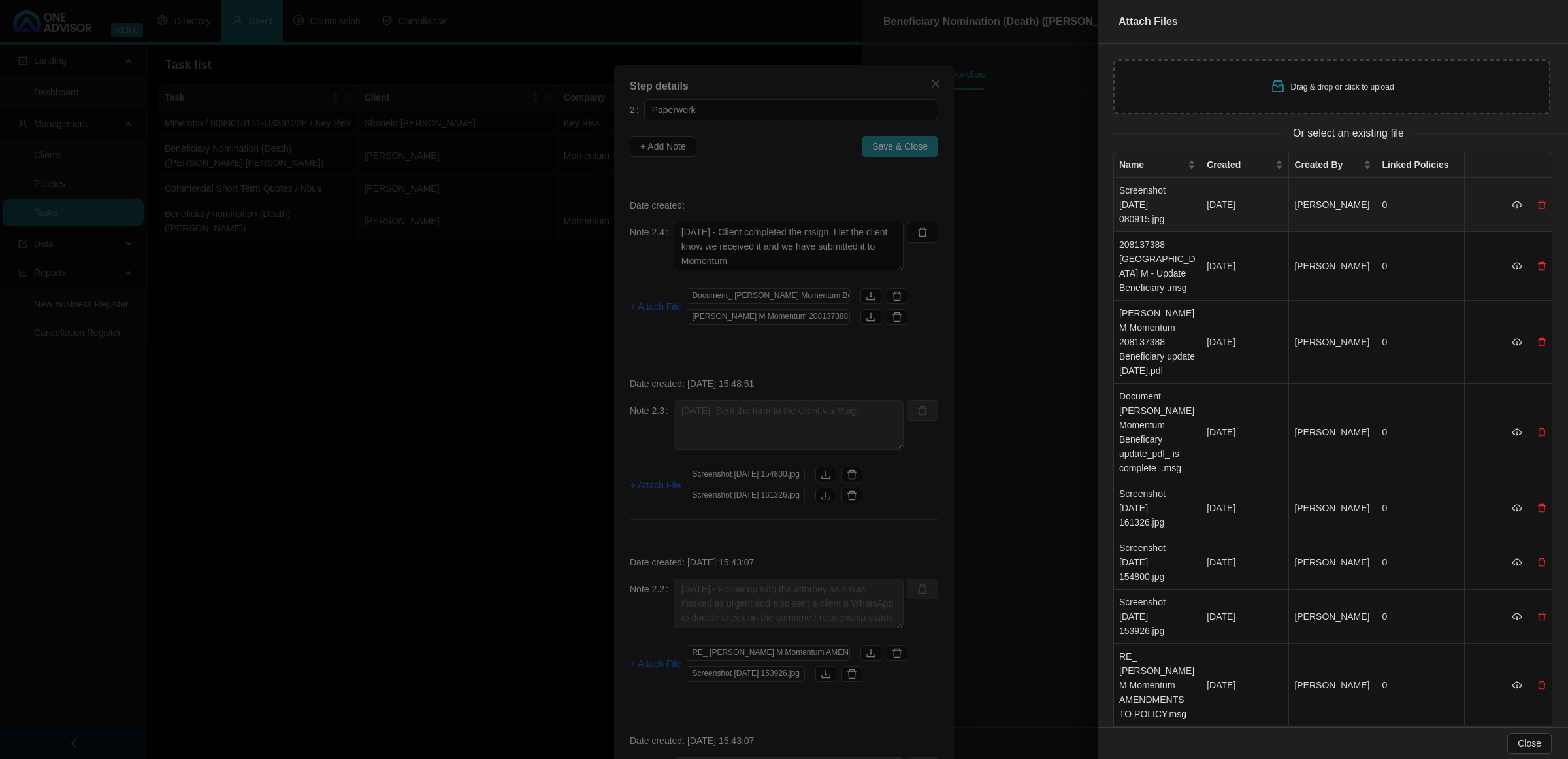
click at [1165, 198] on td "Screenshot [DATE] 080915.jpg" at bounding box center [1158, 204] width 88 height 54
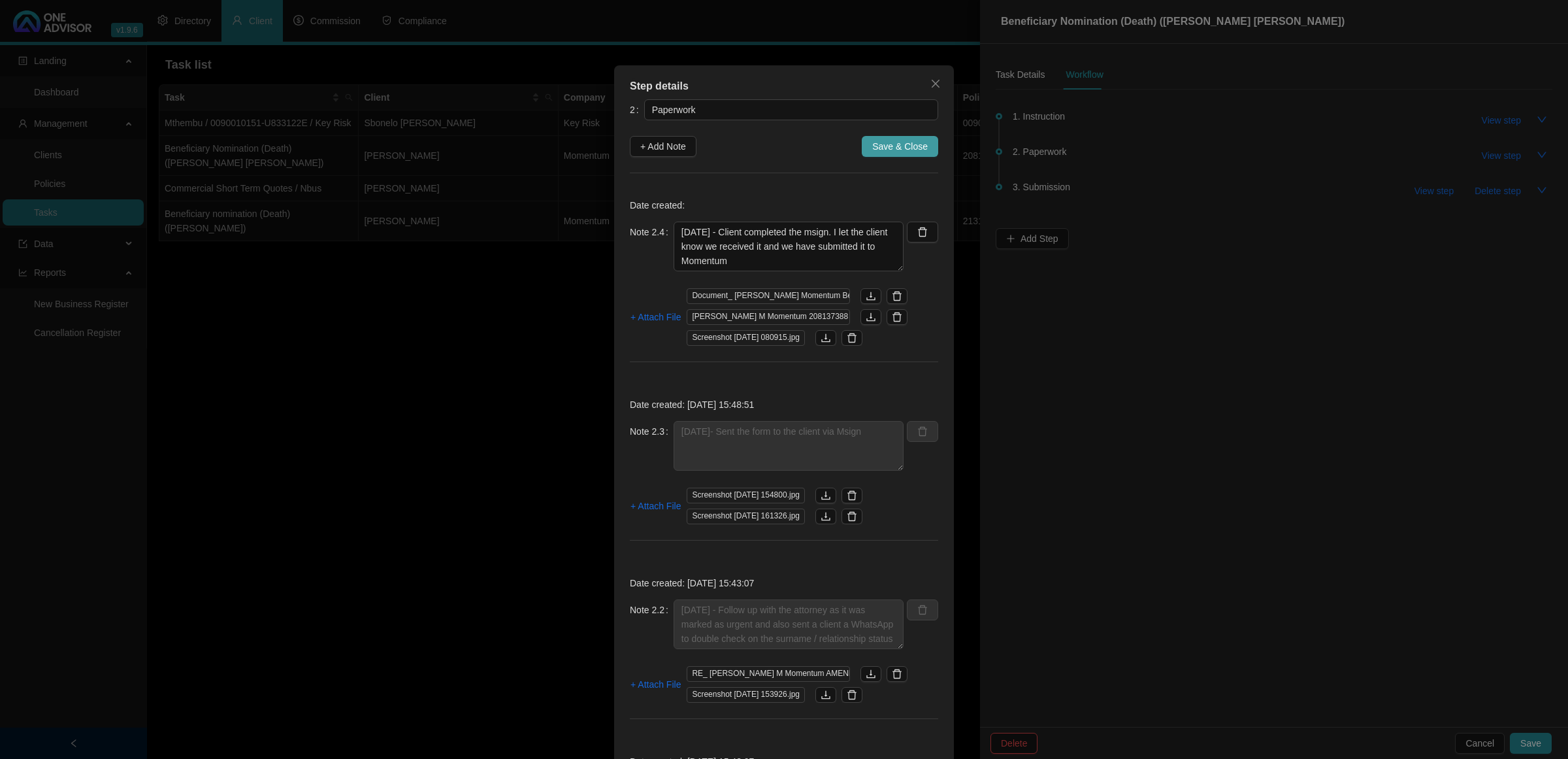
click at [906, 139] on span "Save & Close" at bounding box center [900, 146] width 55 height 15
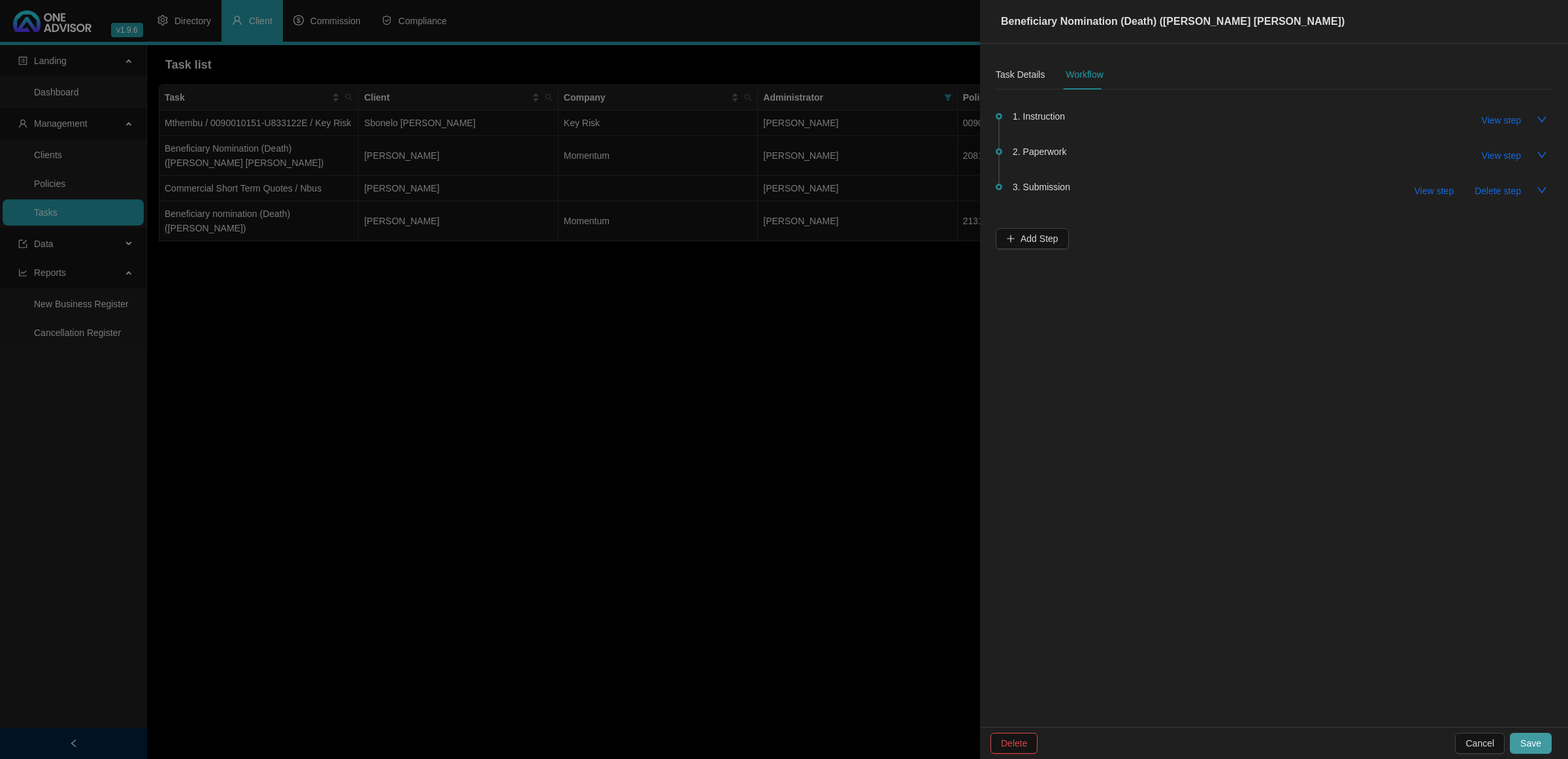
click at [1533, 739] on span "Save" at bounding box center [1531, 743] width 21 height 15
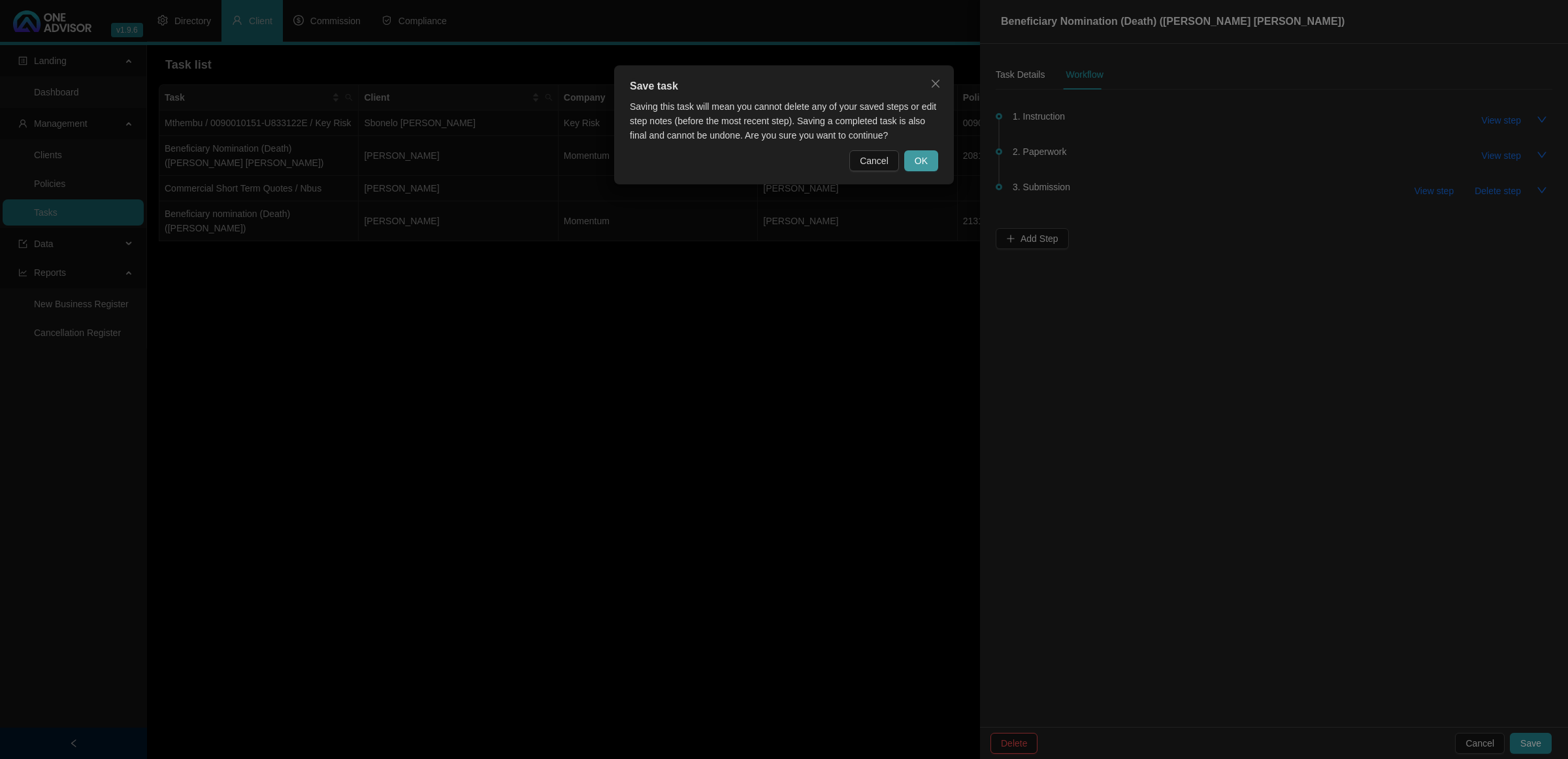
click at [933, 163] on button "OK" at bounding box center [921, 161] width 34 height 21
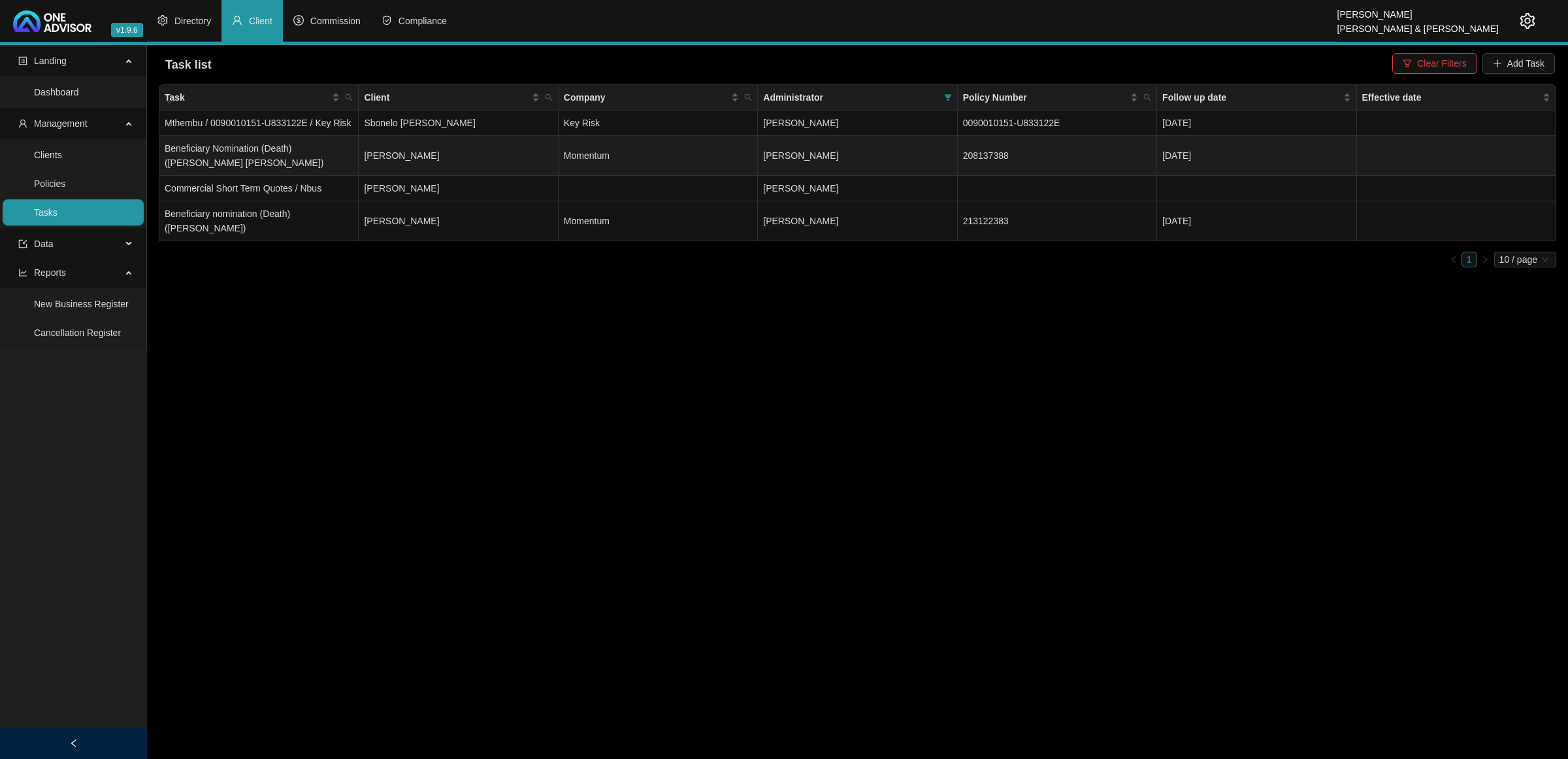
click at [471, 158] on td "[PERSON_NAME]" at bounding box center [459, 156] width 199 height 40
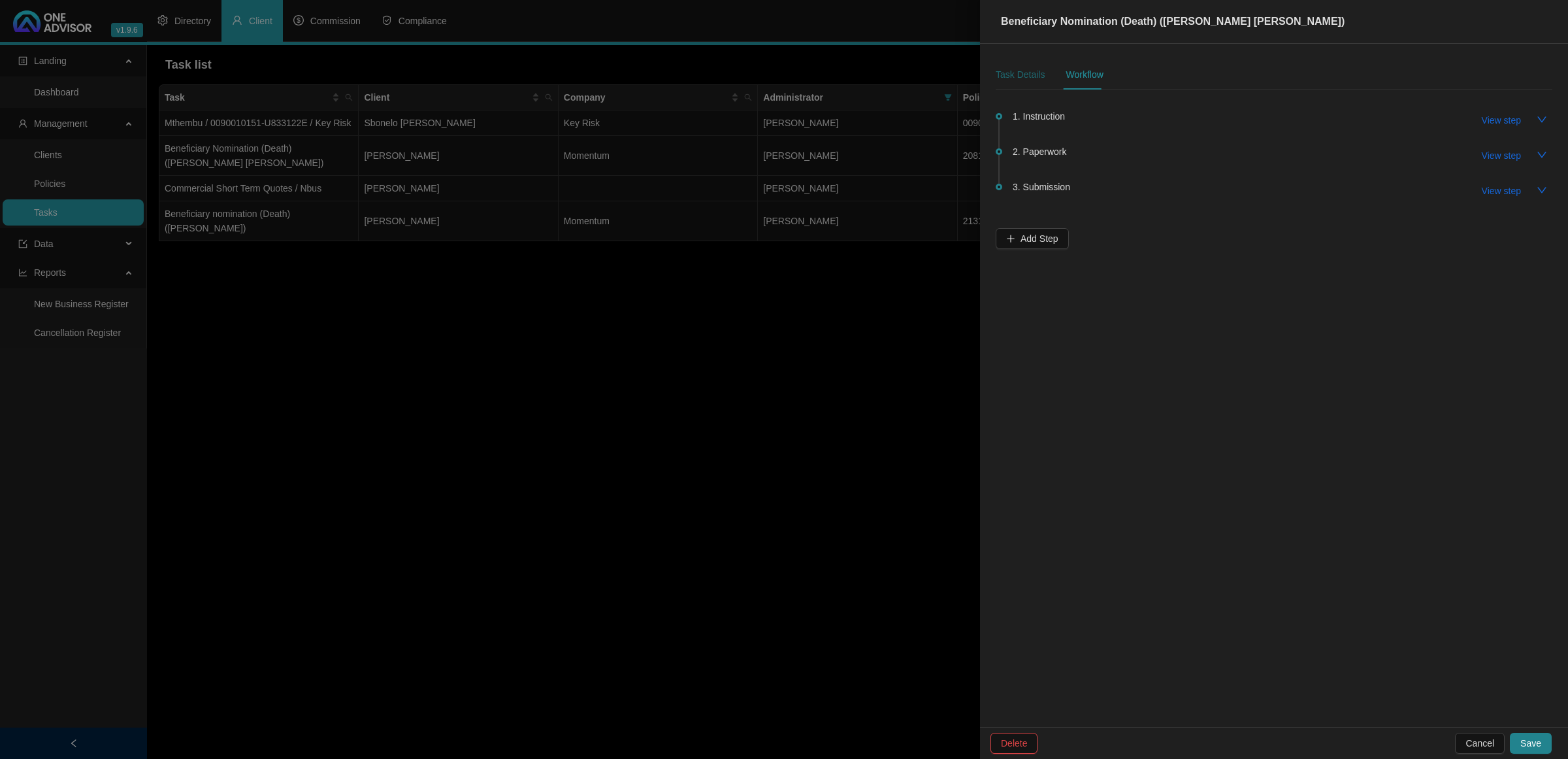
click at [1003, 76] on div "Task Details" at bounding box center [1020, 74] width 49 height 15
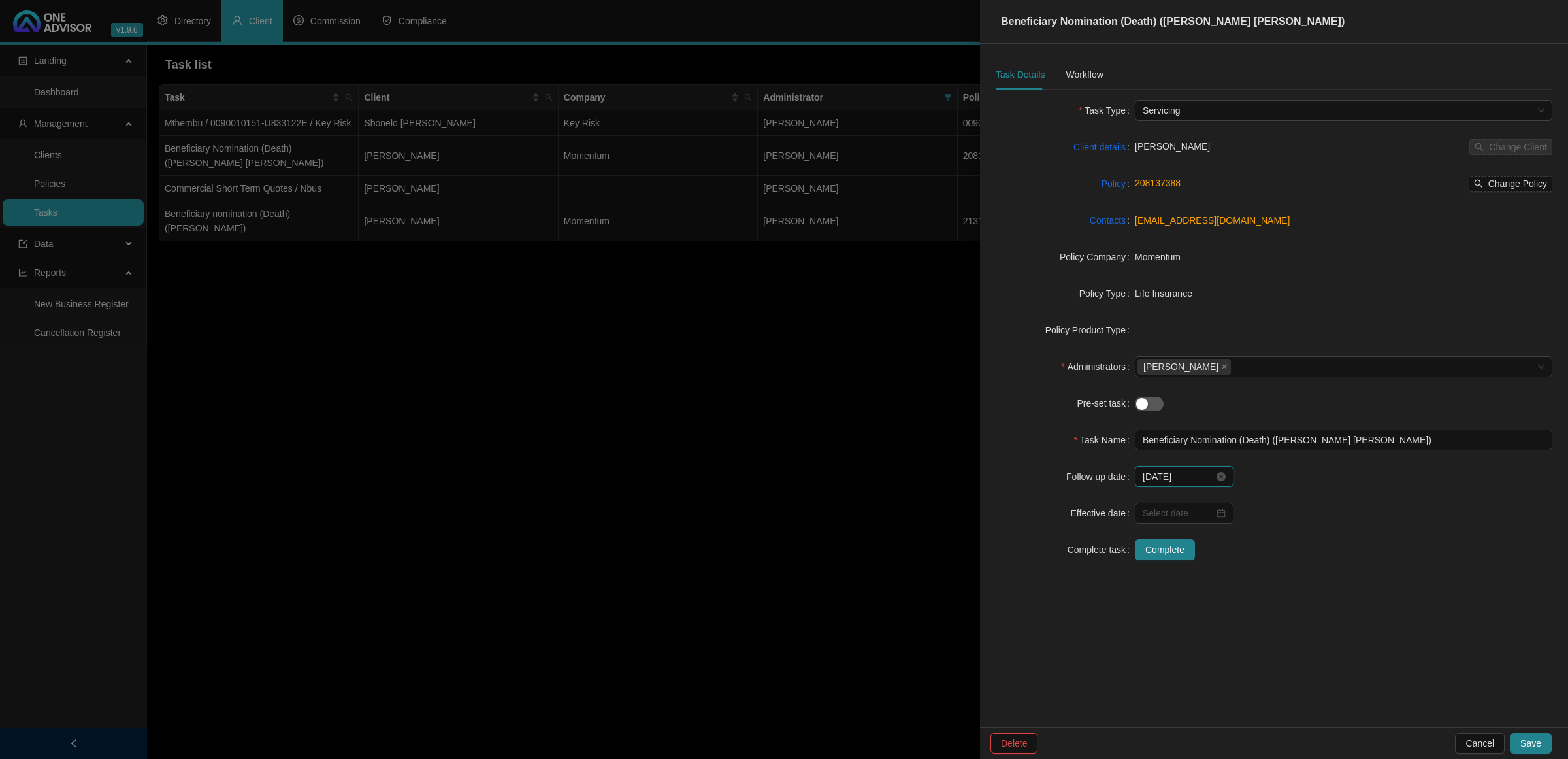
click at [1178, 481] on input "[DATE]" at bounding box center [1179, 476] width 72 height 15
type input "[DATE]"
click at [1231, 559] on div "3" at bounding box center [1229, 558] width 15 height 15
click at [1520, 741] on button "Save" at bounding box center [1532, 744] width 42 height 21
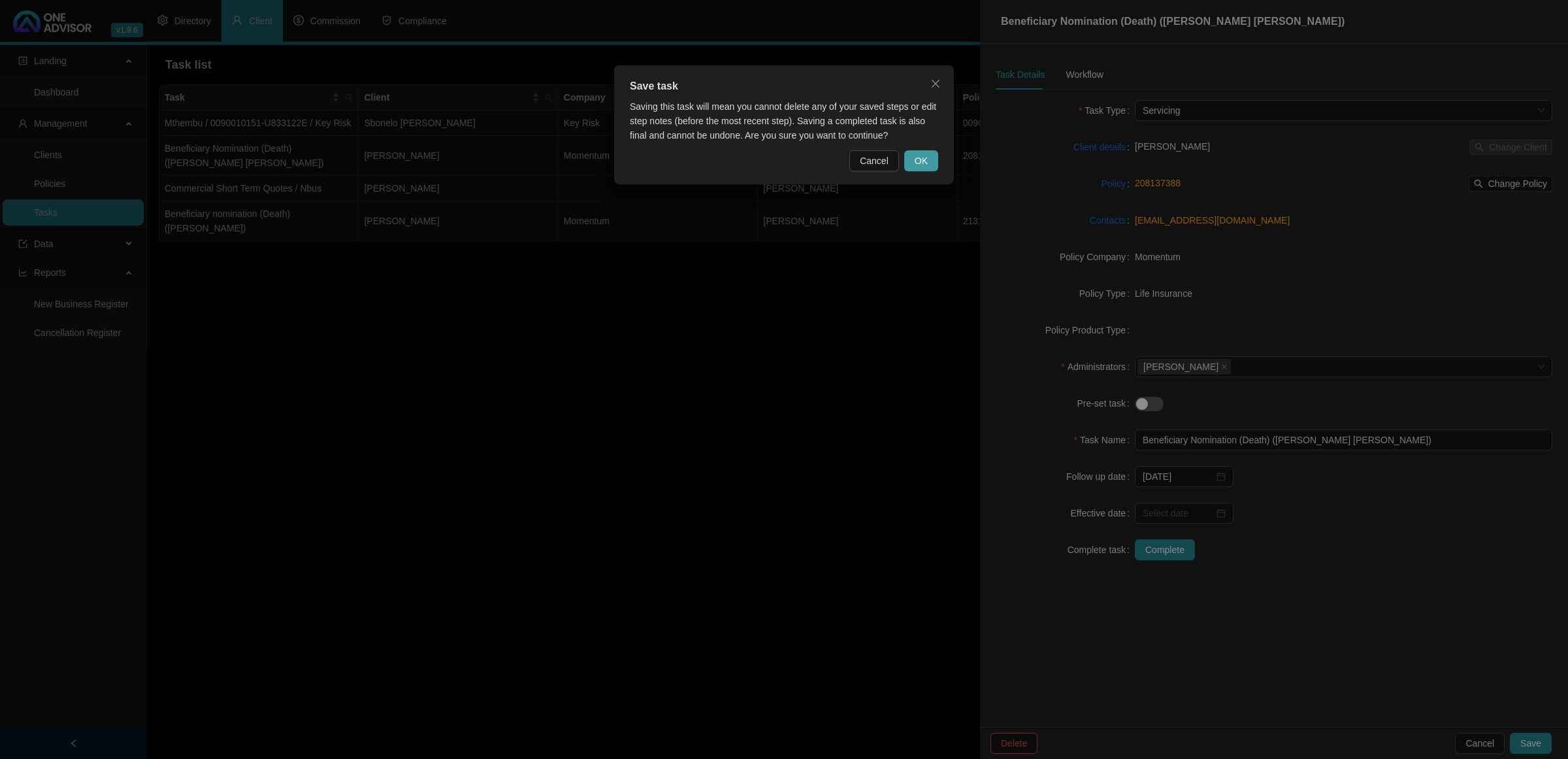
click at [921, 164] on span "OK" at bounding box center [921, 161] width 13 height 15
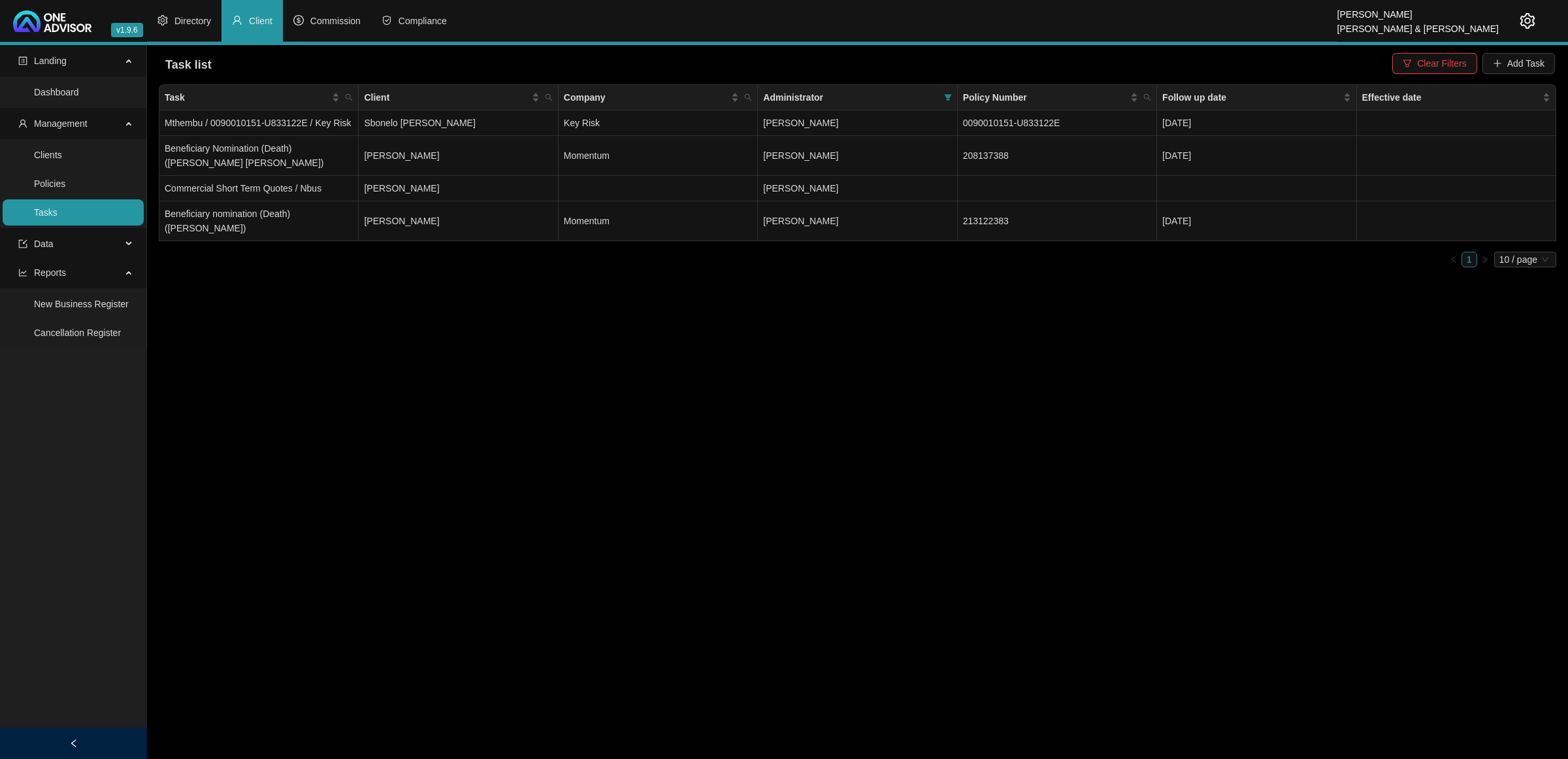
click at [1525, 23] on icon "setting" at bounding box center [1528, 21] width 15 height 15
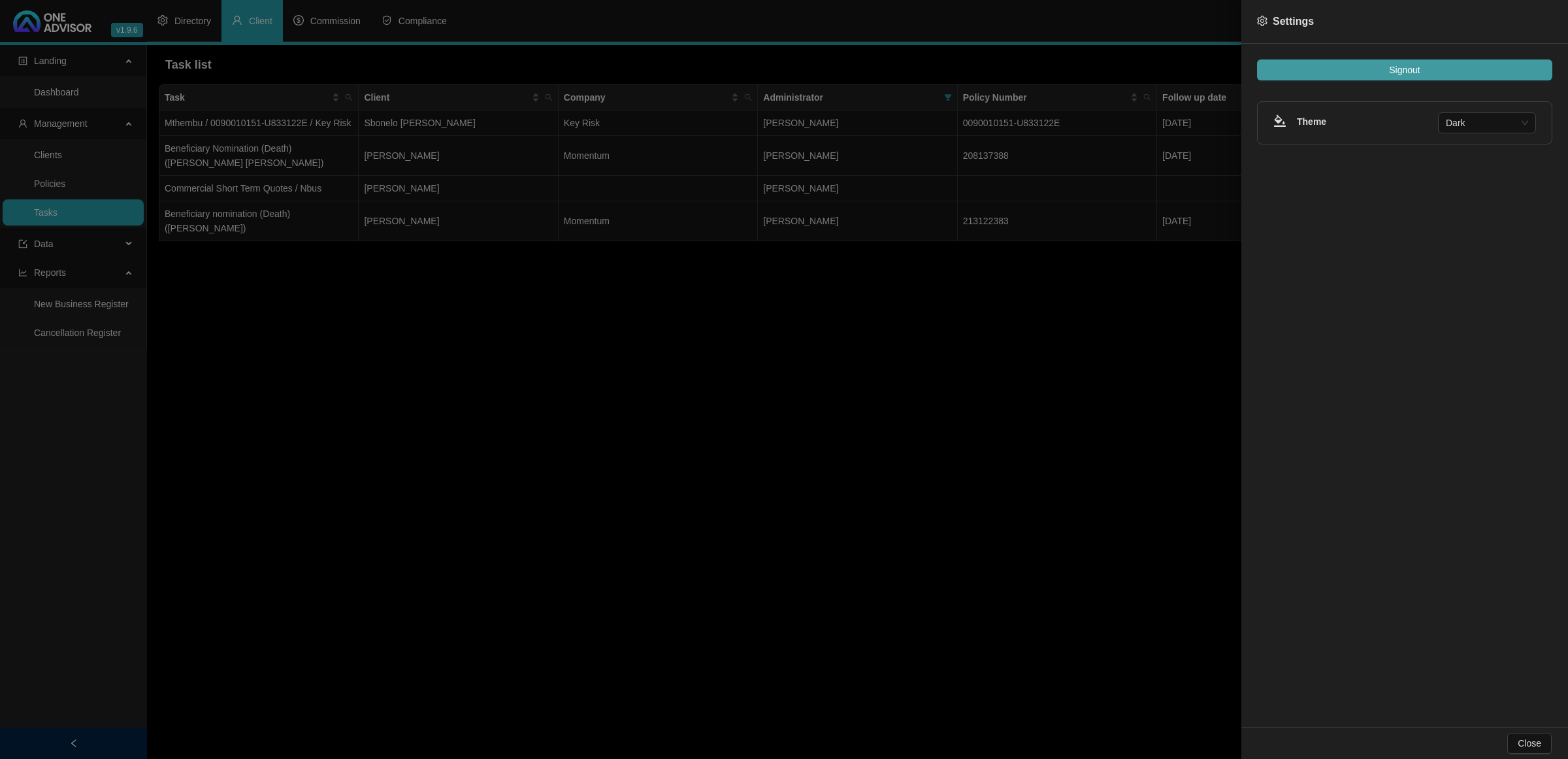
click at [1433, 70] on button "Signout" at bounding box center [1405, 70] width 295 height 21
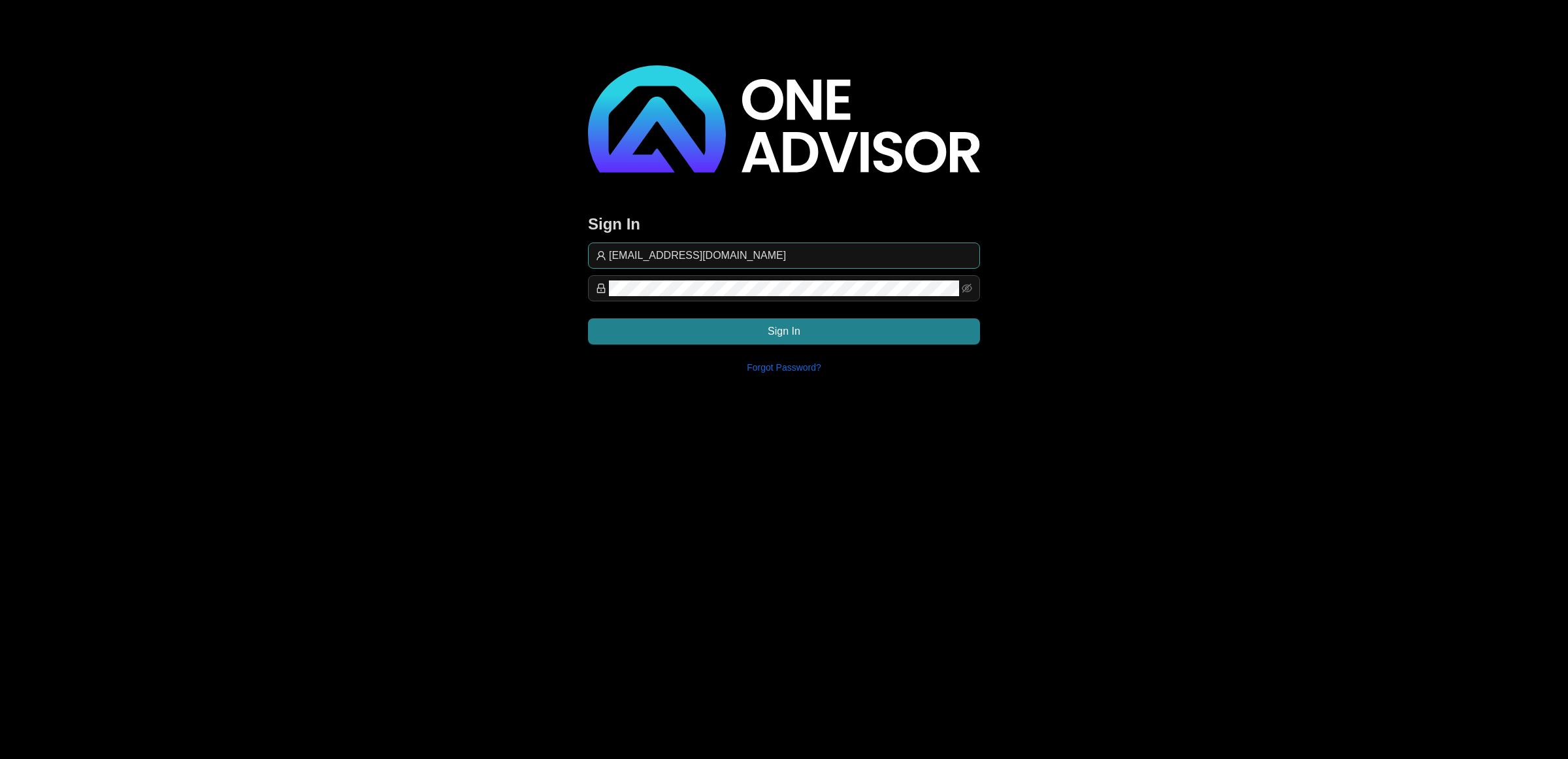
click at [752, 255] on input "[EMAIL_ADDRESS][DOMAIN_NAME]" at bounding box center [790, 255] width 363 height 15
type input "commission@lifeplan"
click at [784, 330] on span "Sign In" at bounding box center [784, 331] width 33 height 15
